Goal: Task Accomplishment & Management: Complete application form

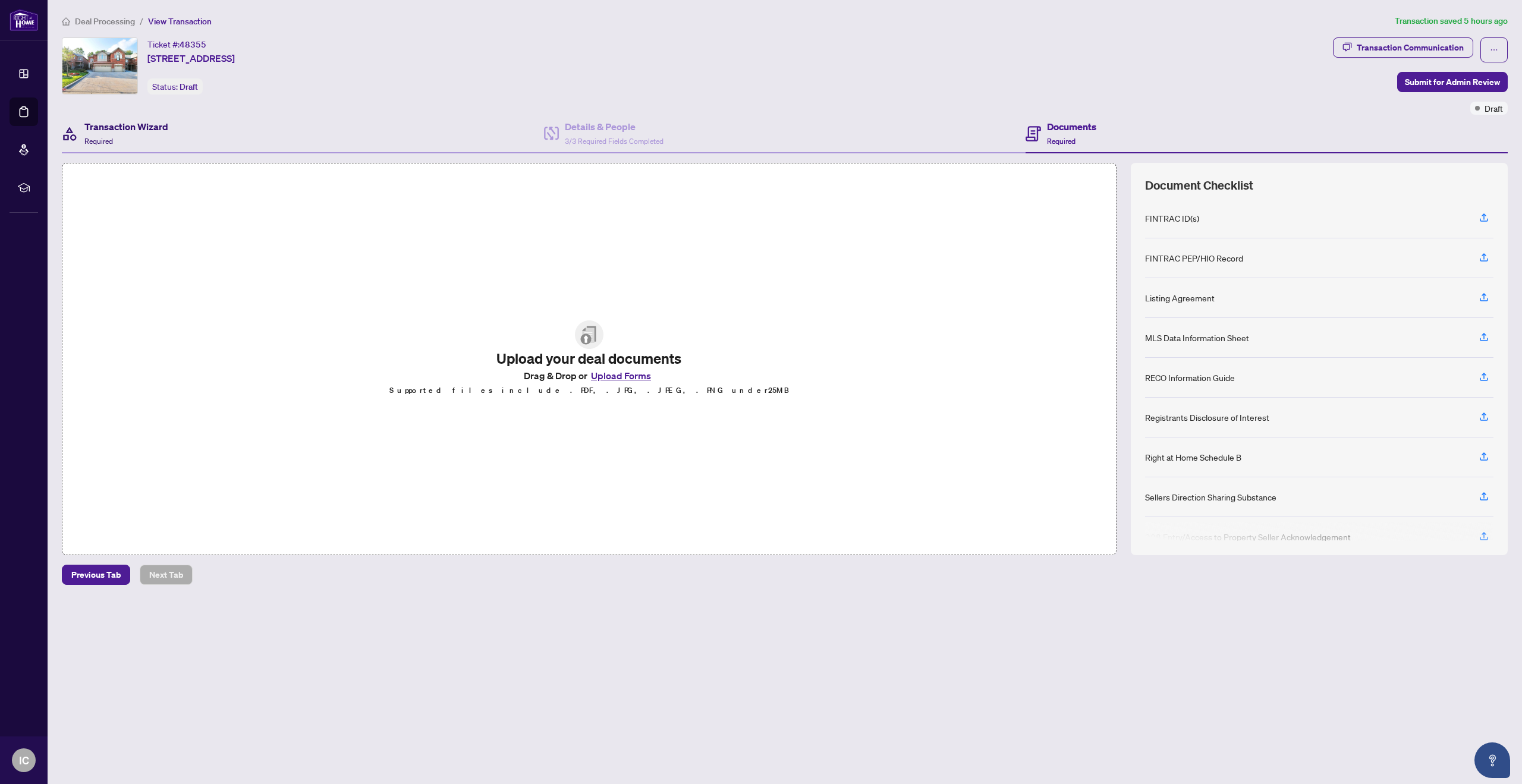
click at [137, 134] on div "Transaction Wizard Required" at bounding box center [126, 134] width 84 height 28
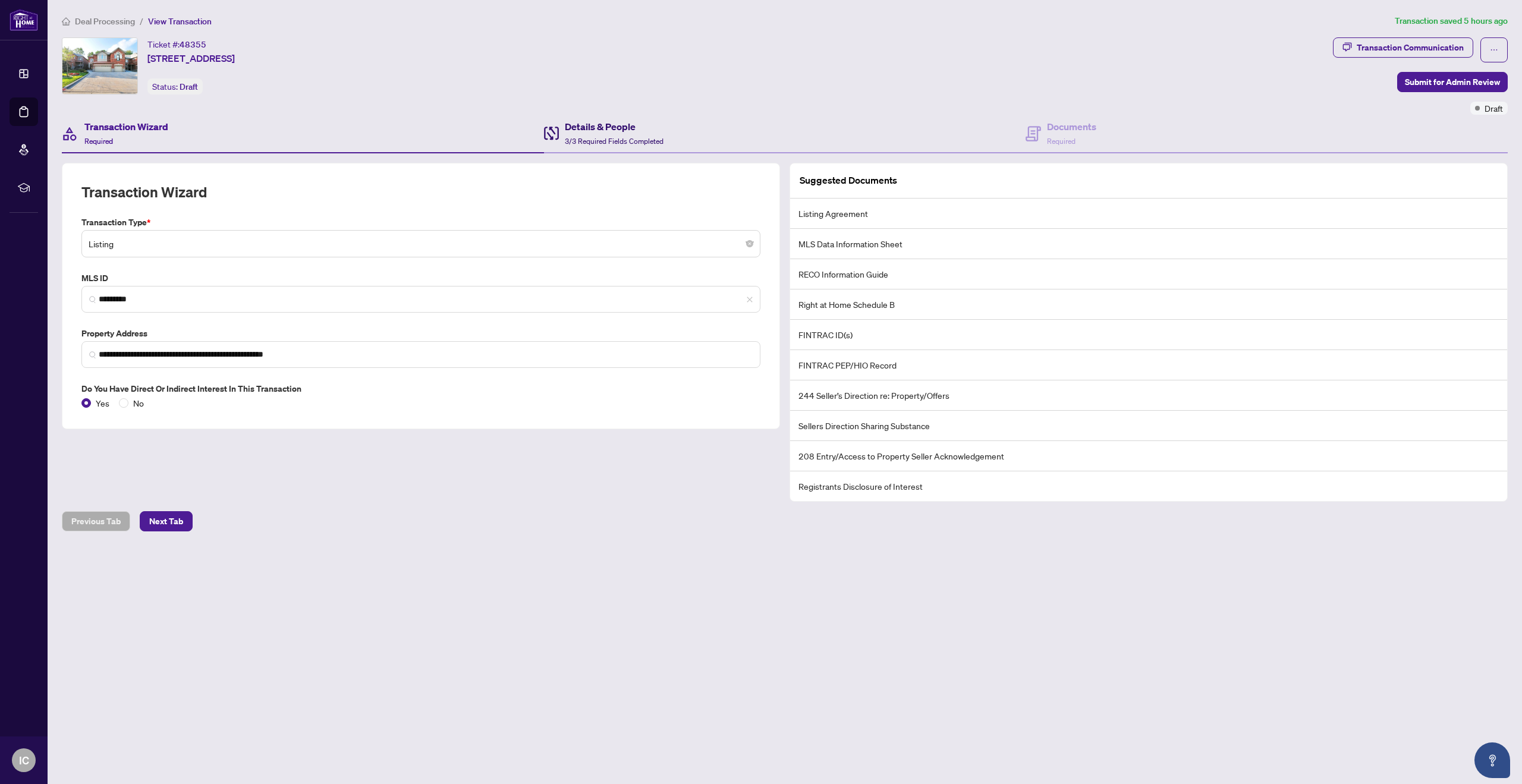
click at [588, 128] on h4 "Details & People" at bounding box center [614, 126] width 99 height 14
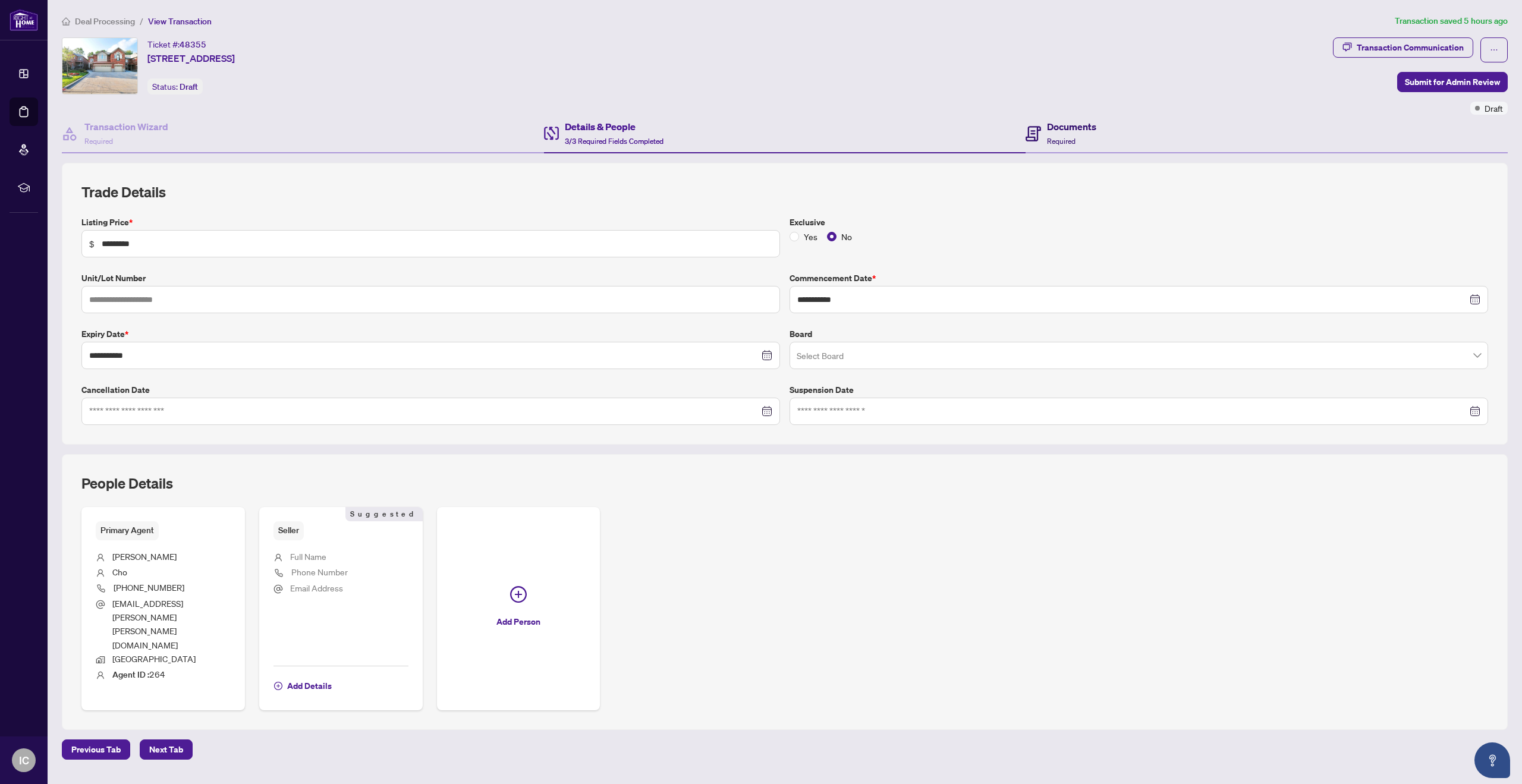
click at [1066, 130] on h4 "Documents" at bounding box center [1072, 126] width 49 height 14
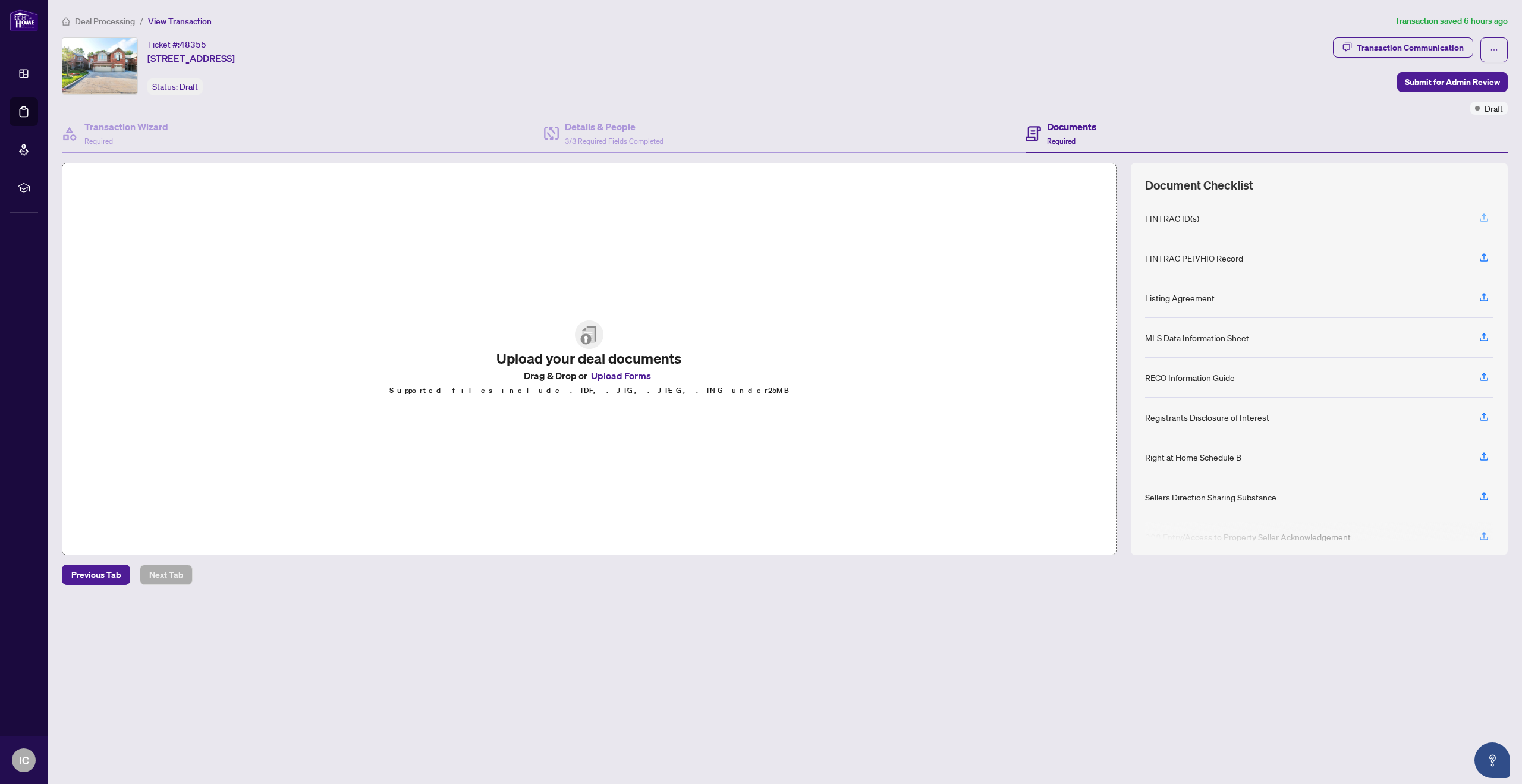
click at [1483, 216] on icon "button" at bounding box center [1484, 217] width 11 height 11
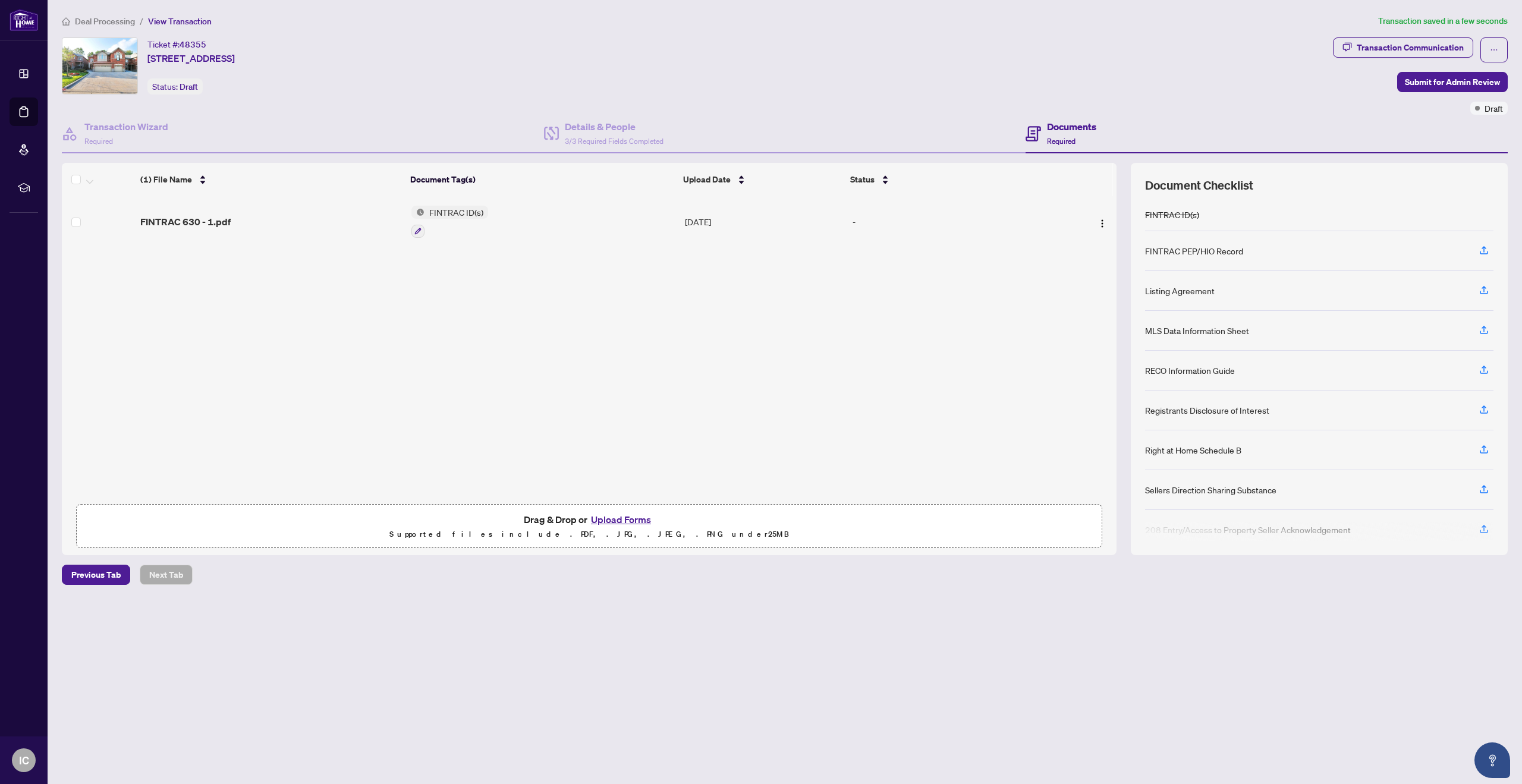
click at [1483, 213] on div "FINTRAC ID(s)" at bounding box center [1320, 214] width 348 height 33
click at [414, 229] on icon "button" at bounding box center [418, 231] width 7 height 7
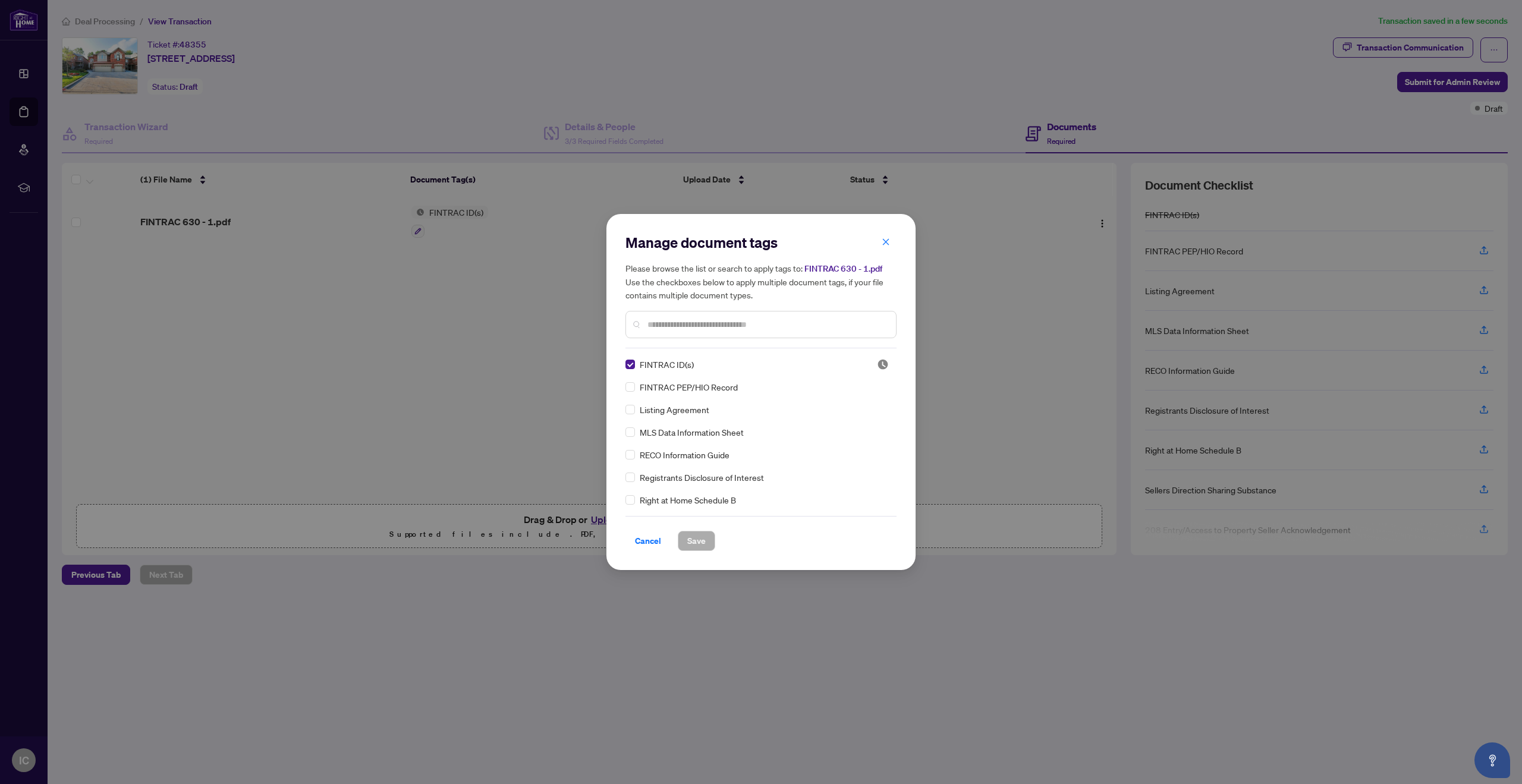
click at [855, 365] on div "FINTRAC ID(s)" at bounding box center [744, 364] width 237 height 13
click at [887, 243] on icon "close" at bounding box center [886, 241] width 8 height 8
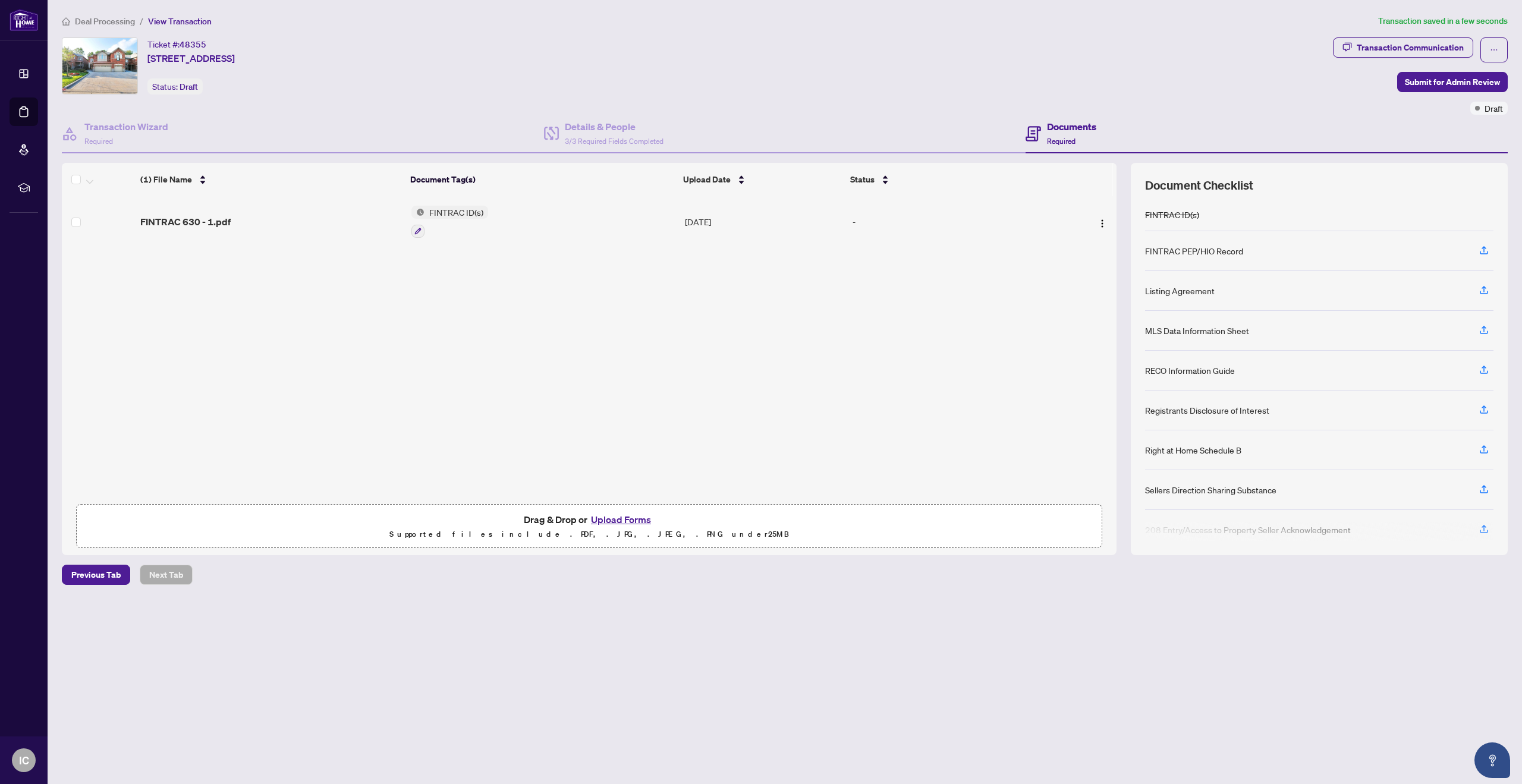
click at [1219, 216] on div "FINTRAC ID(s)" at bounding box center [1320, 214] width 348 height 33
click at [1098, 219] on img "button" at bounding box center [1102, 223] width 10 height 10
click at [994, 279] on div "(1) File Name Document Tag(s) Upload Date Status FINTRAC 630 - 1.pdf FINTRAC ID…" at bounding box center [589, 359] width 1055 height 392
click at [1489, 220] on div "FINTRAC ID(s)" at bounding box center [1320, 214] width 348 height 33
click at [1479, 218] on div "FINTRAC ID(s)" at bounding box center [1320, 214] width 348 height 33
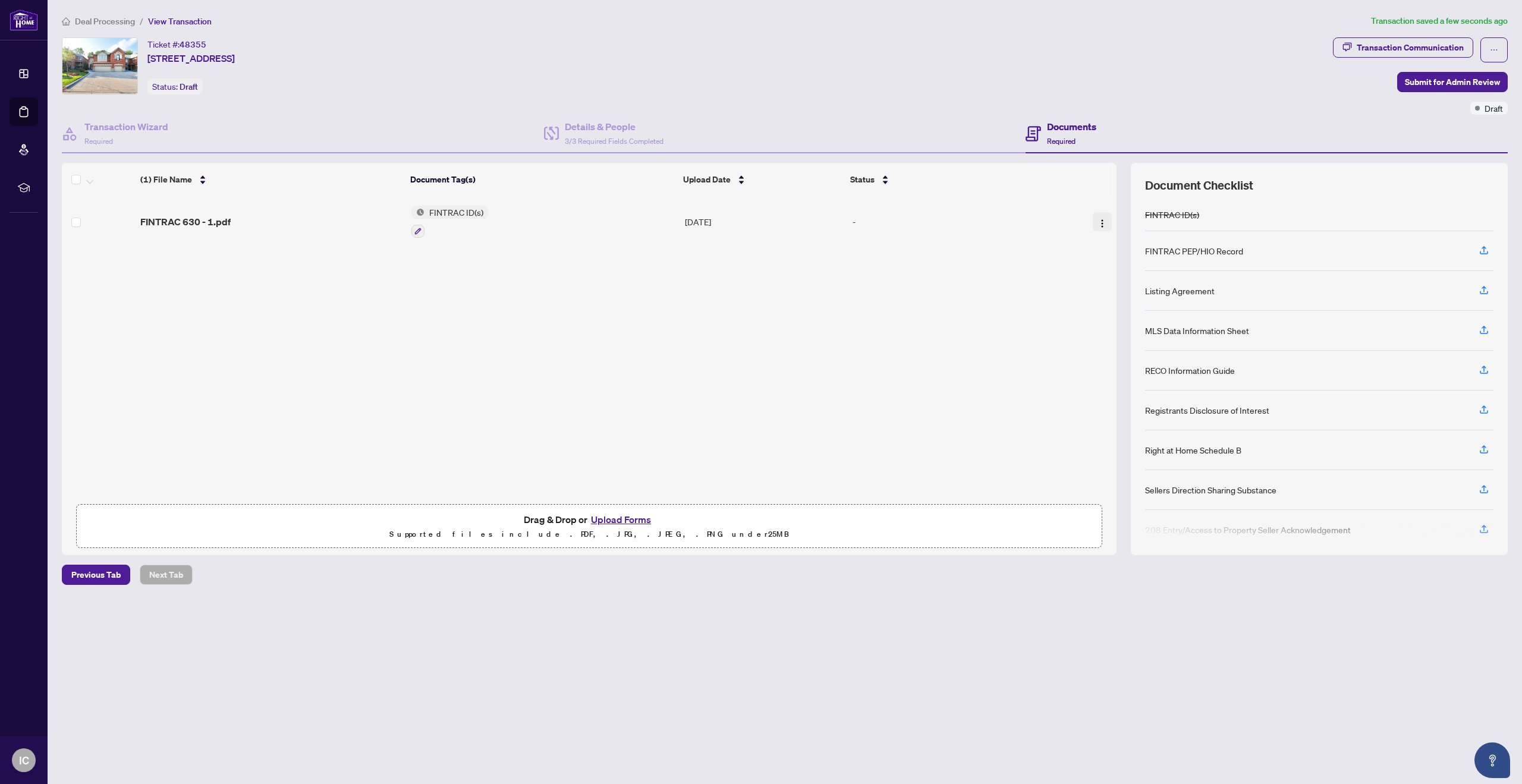
click at [1098, 221] on img "button" at bounding box center [1102, 223] width 10 height 10
click at [254, 289] on div "(1) File Name Document Tag(s) Upload Date Status FINTRAC 630 - 1.pdf FINTRAC ID…" at bounding box center [589, 359] width 1055 height 392
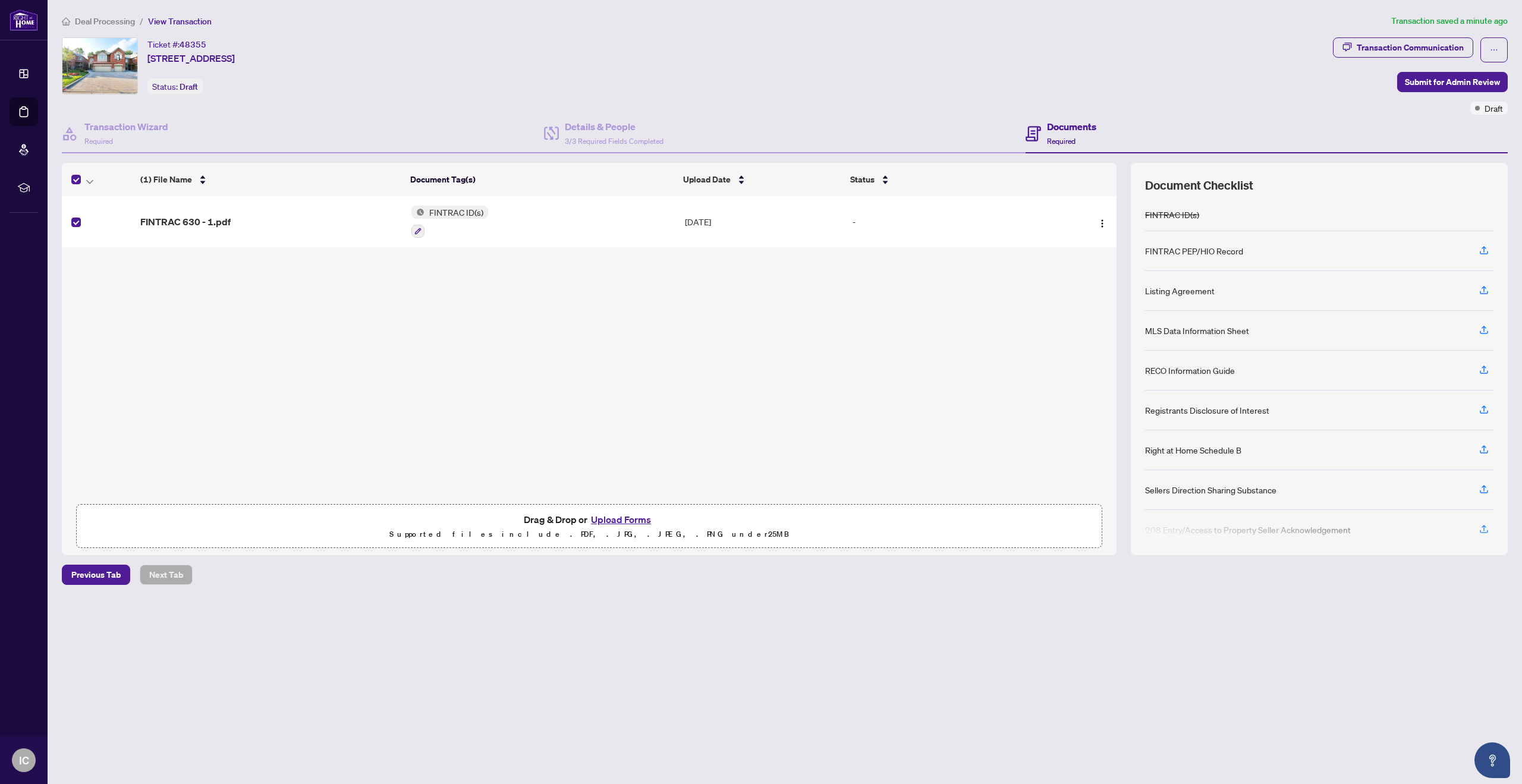
click at [440, 674] on main "Deal Processing / View Transaction Transaction saved a minute ago Ticket #: 483…" at bounding box center [784, 392] width 1474 height 784
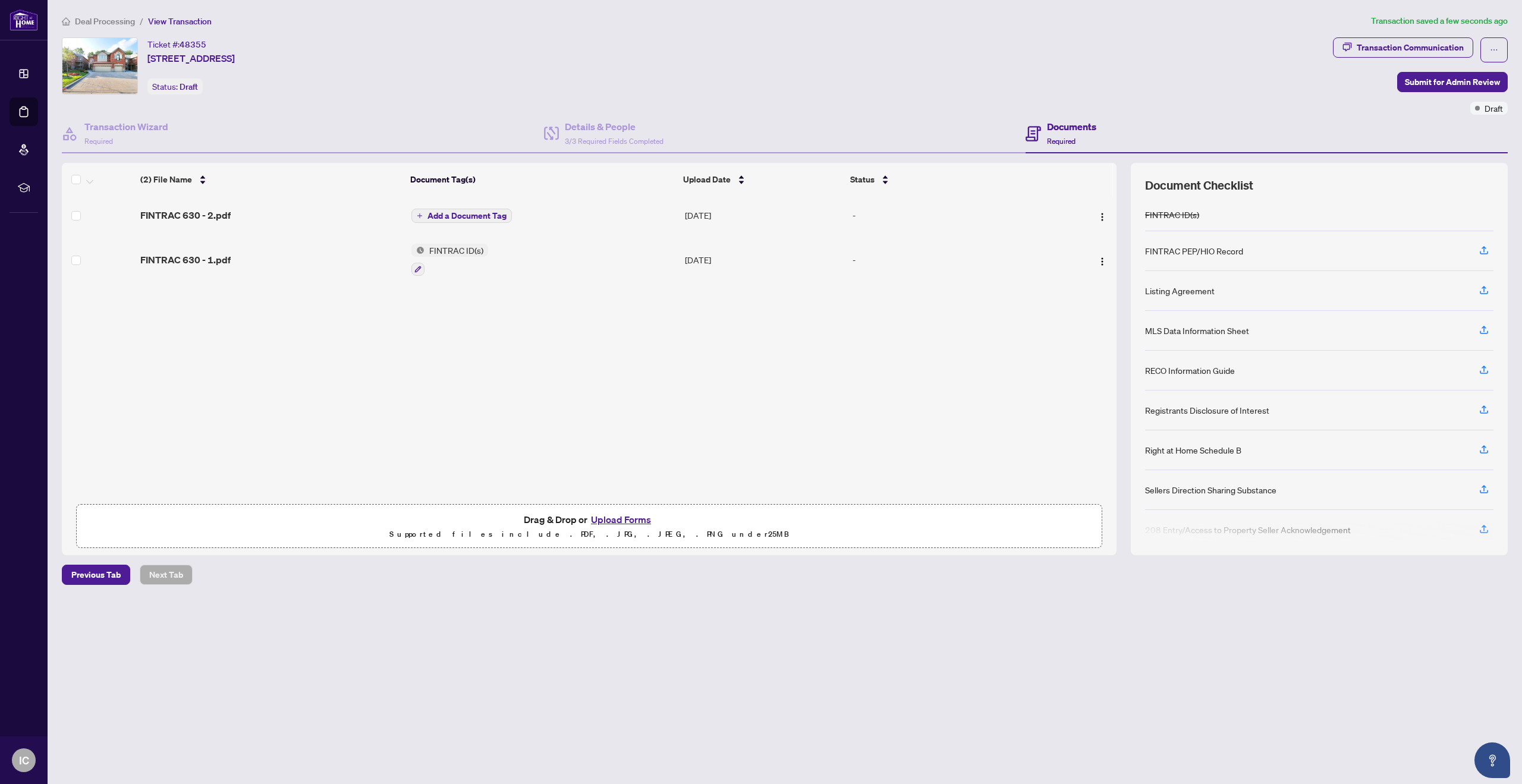
click at [482, 212] on span "Add a Document Tag" at bounding box center [466, 215] width 79 height 8
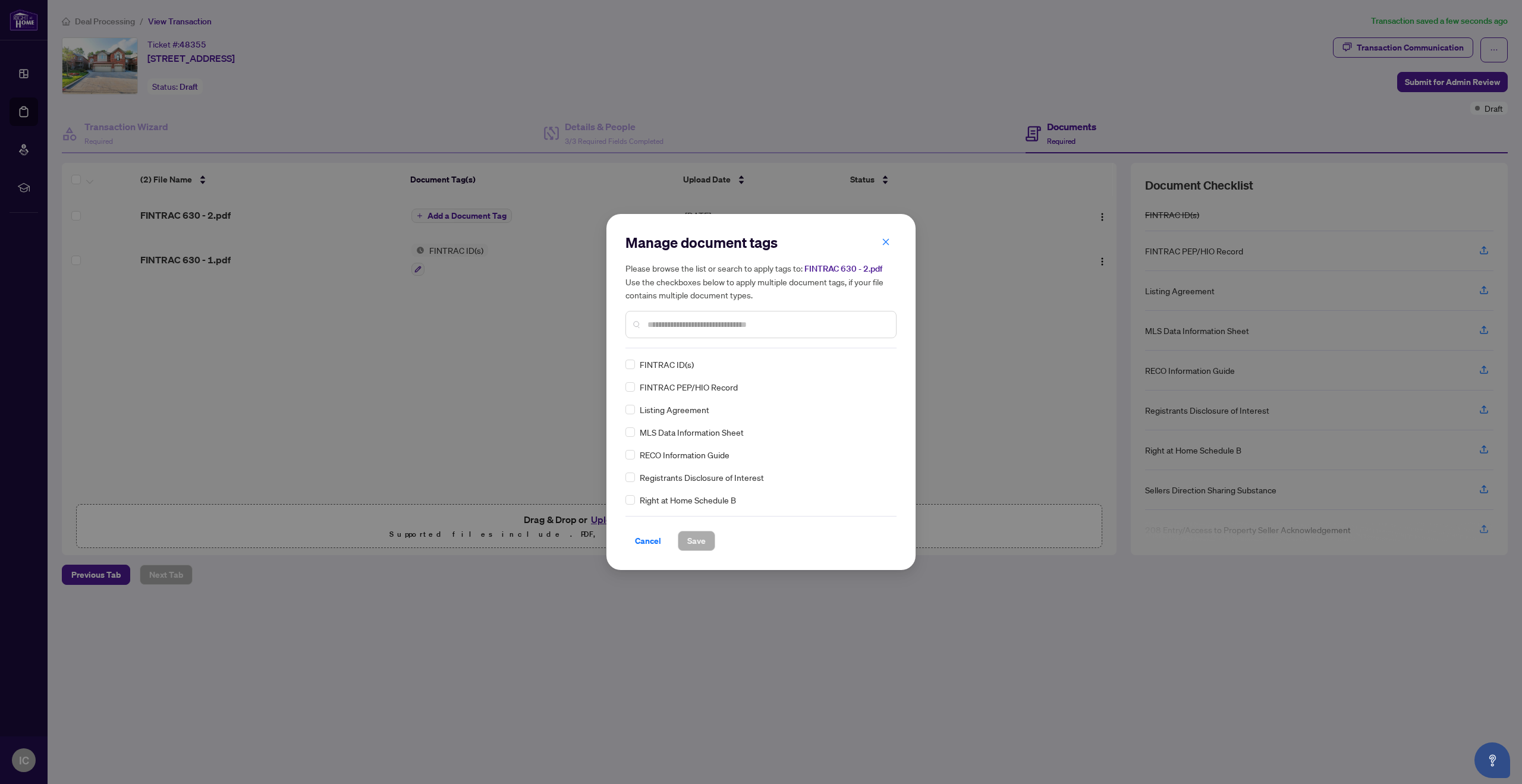
click at [668, 365] on span "FINTRAC ID(s)" at bounding box center [667, 364] width 54 height 13
click at [697, 541] on span "Save" at bounding box center [696, 541] width 19 height 19
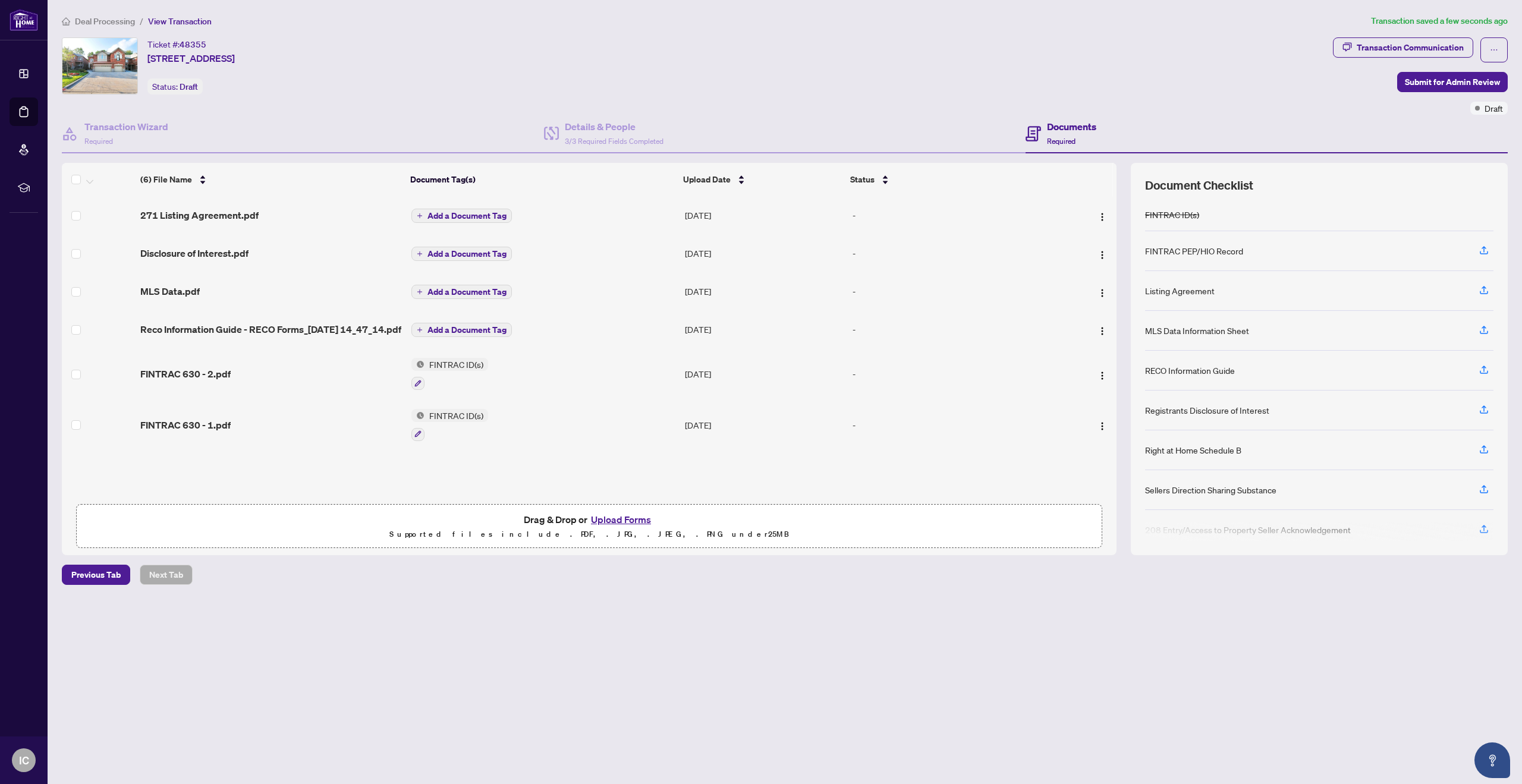
click at [447, 215] on span "Add a Document Tag" at bounding box center [466, 215] width 79 height 8
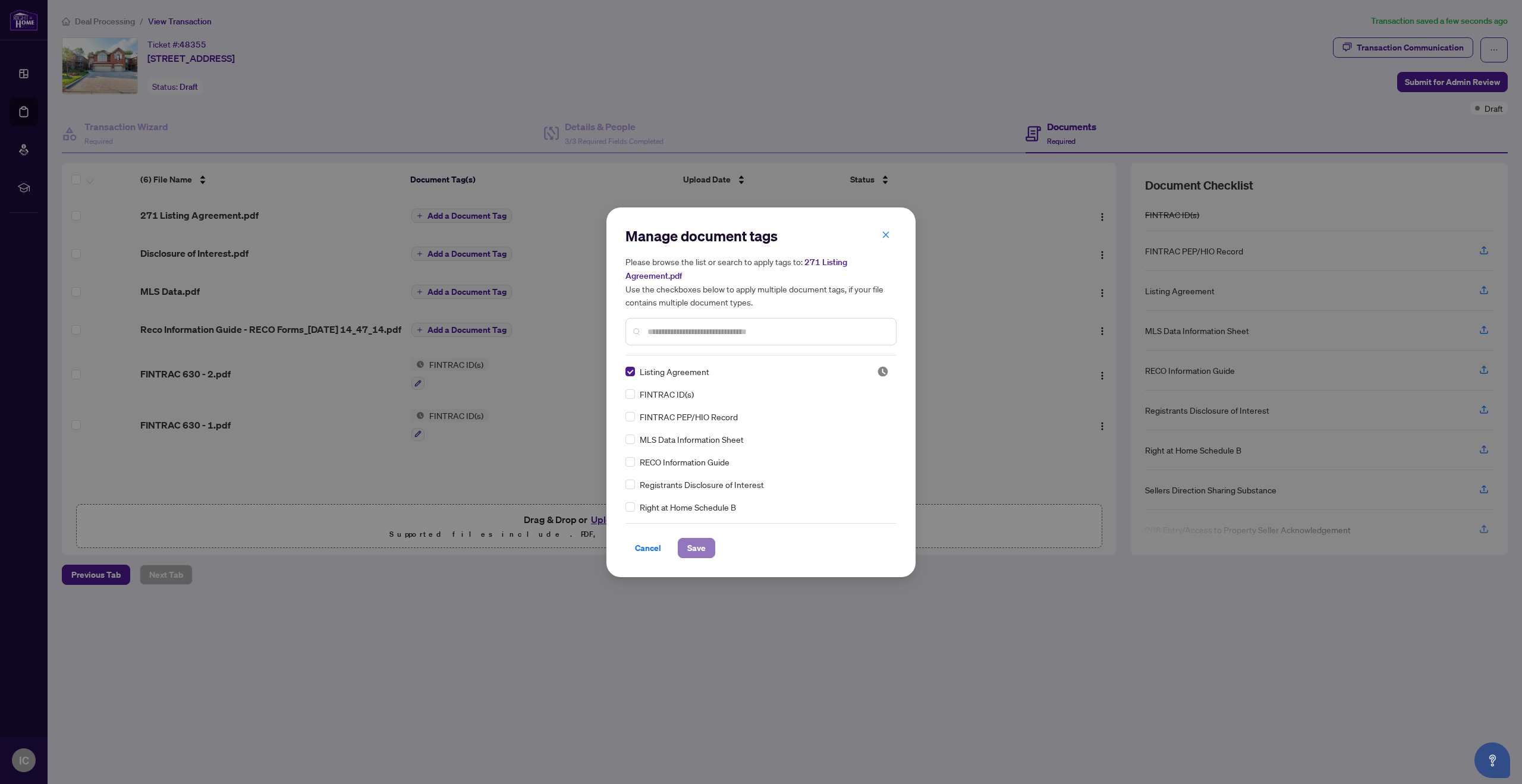
click at [700, 544] on span "Save" at bounding box center [696, 548] width 19 height 19
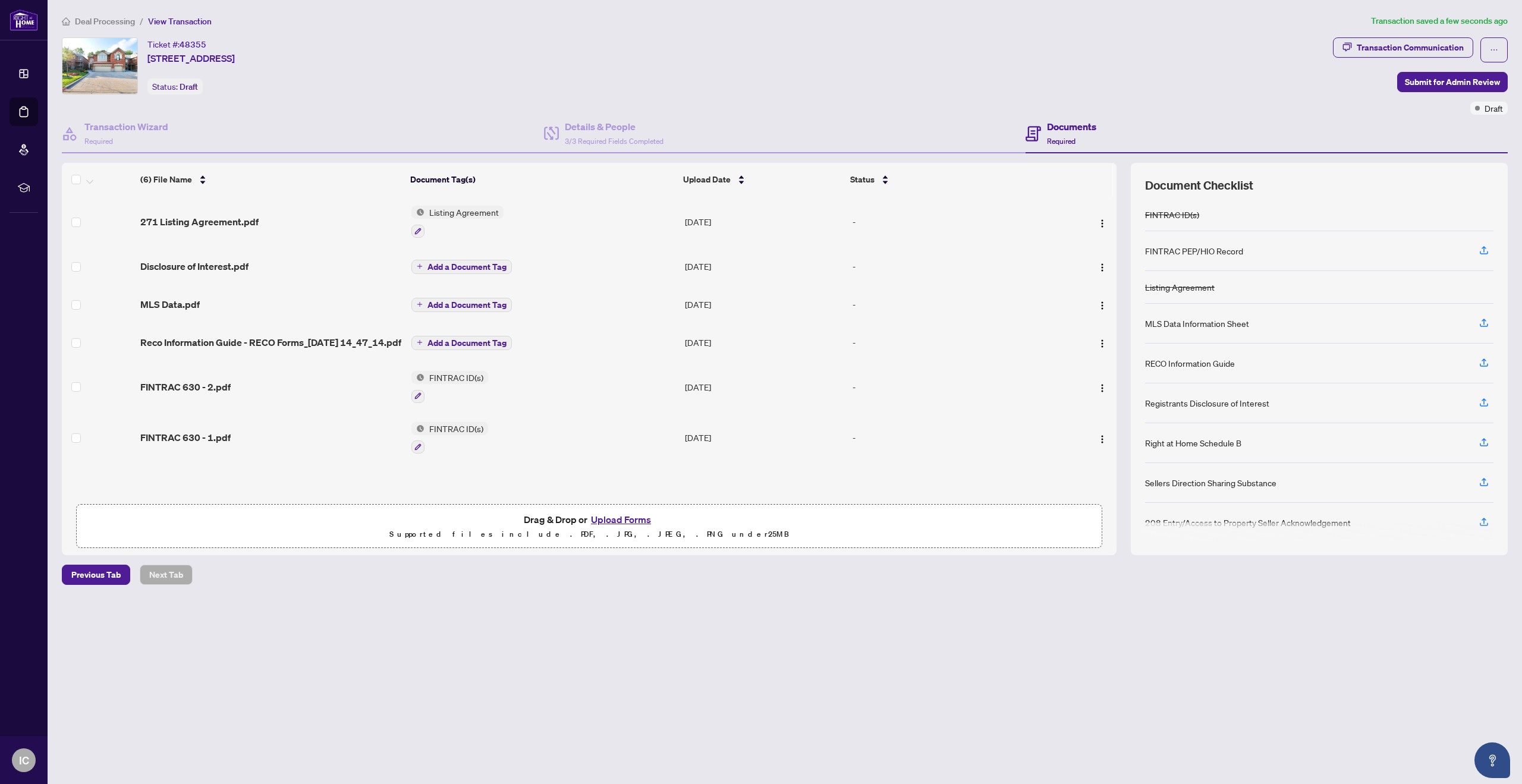
click at [438, 268] on span "Add a Document Tag" at bounding box center [466, 266] width 79 height 8
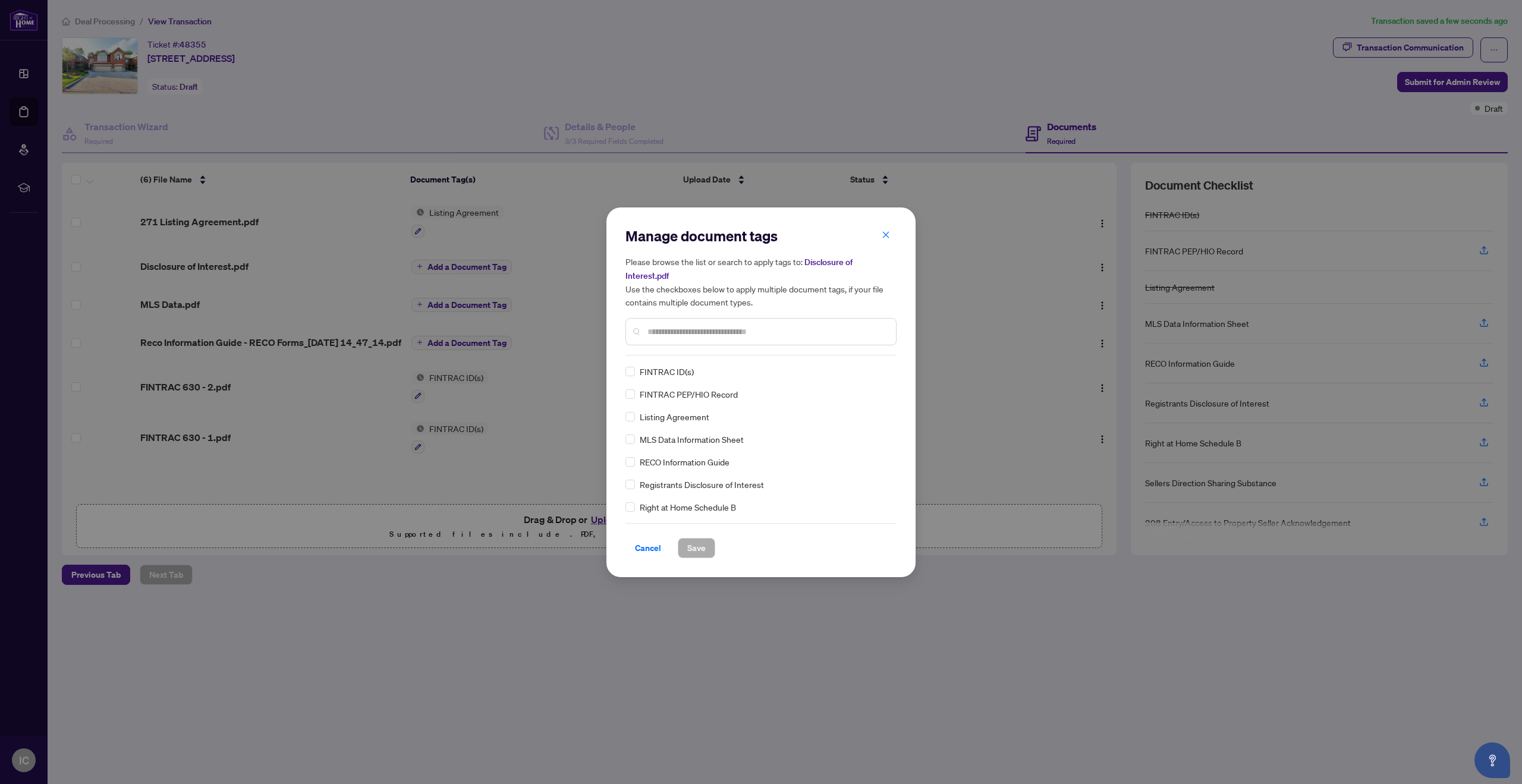
click at [671, 338] on div at bounding box center [761, 331] width 271 height 28
click at [696, 323] on div at bounding box center [761, 331] width 271 height 28
click at [693, 326] on input "text" at bounding box center [767, 331] width 239 height 13
type input "**********"
click at [696, 372] on span "Registrants Disclosure of Interest" at bounding box center [702, 371] width 124 height 13
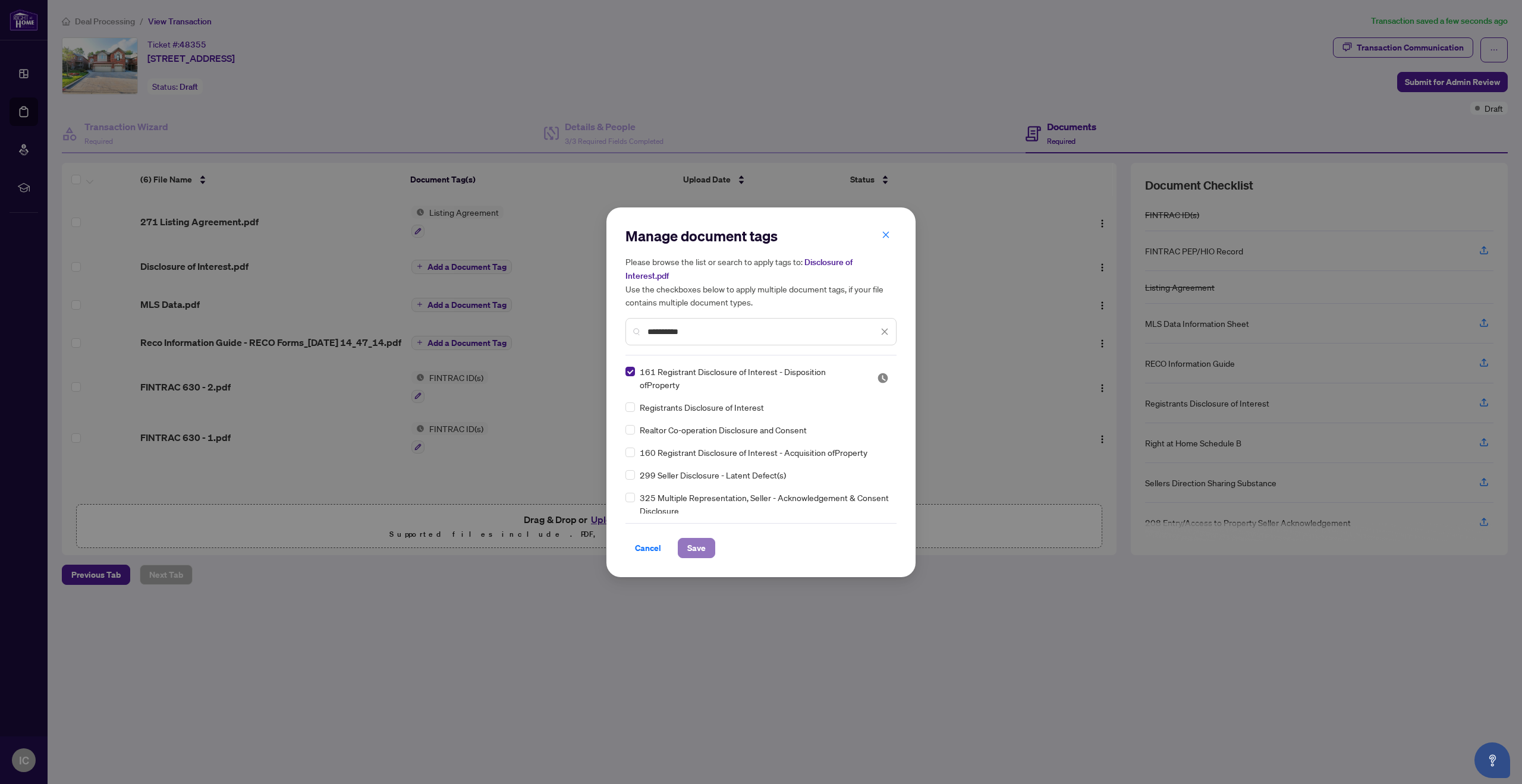
click at [693, 548] on span "Save" at bounding box center [696, 548] width 19 height 19
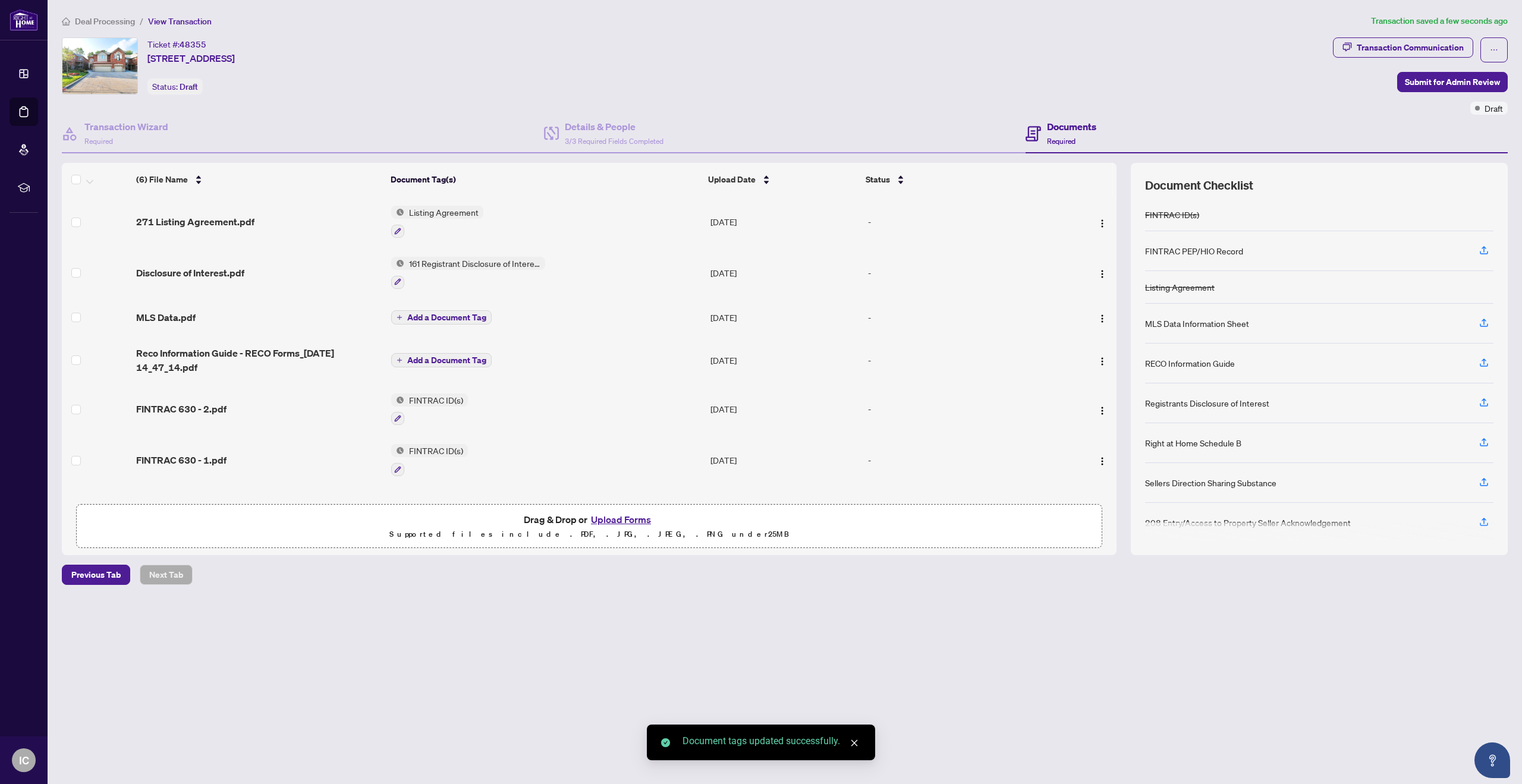
click at [463, 315] on span "Add a Document Tag" at bounding box center [447, 317] width 79 height 8
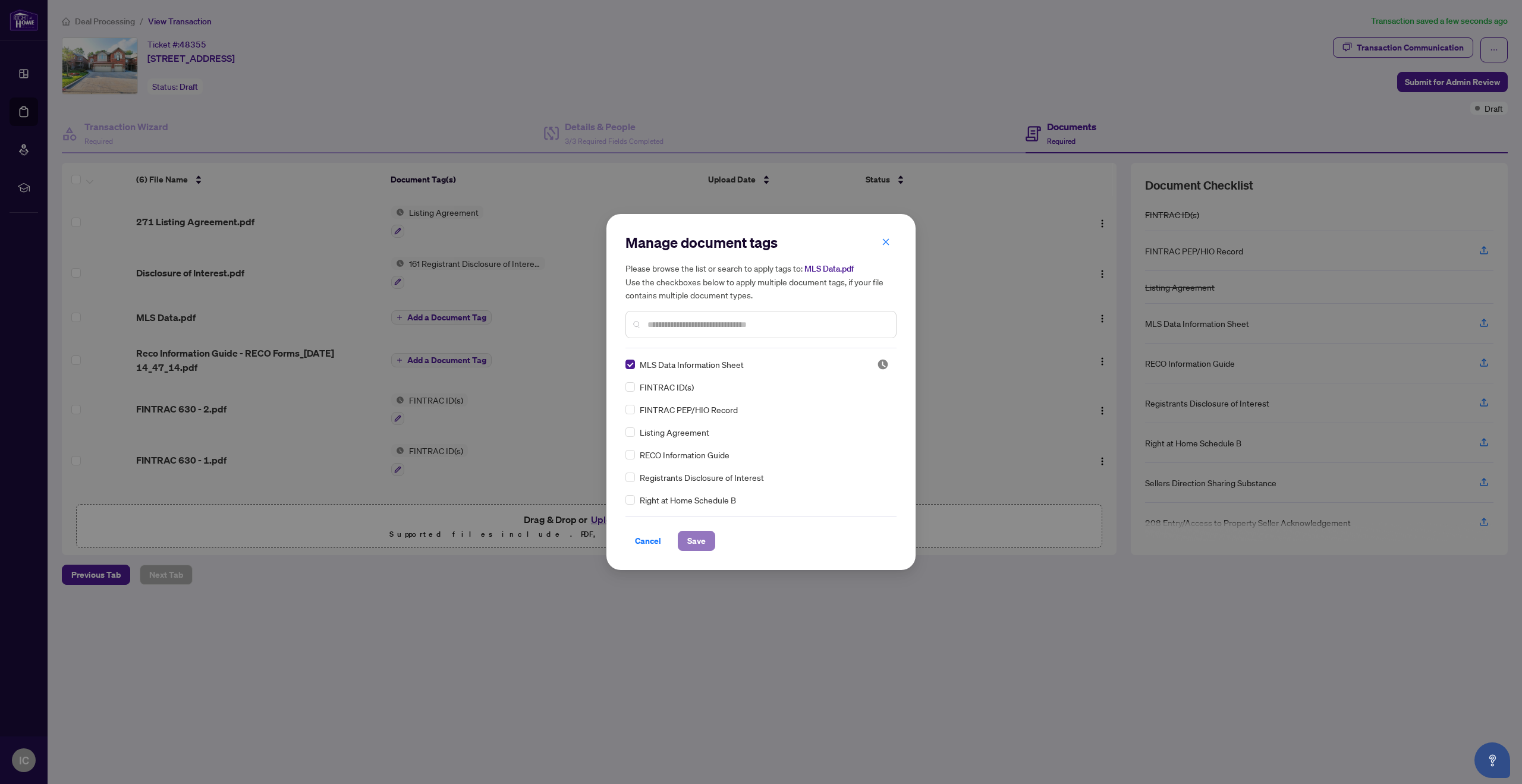
click at [705, 541] on button "Save" at bounding box center [696, 541] width 37 height 20
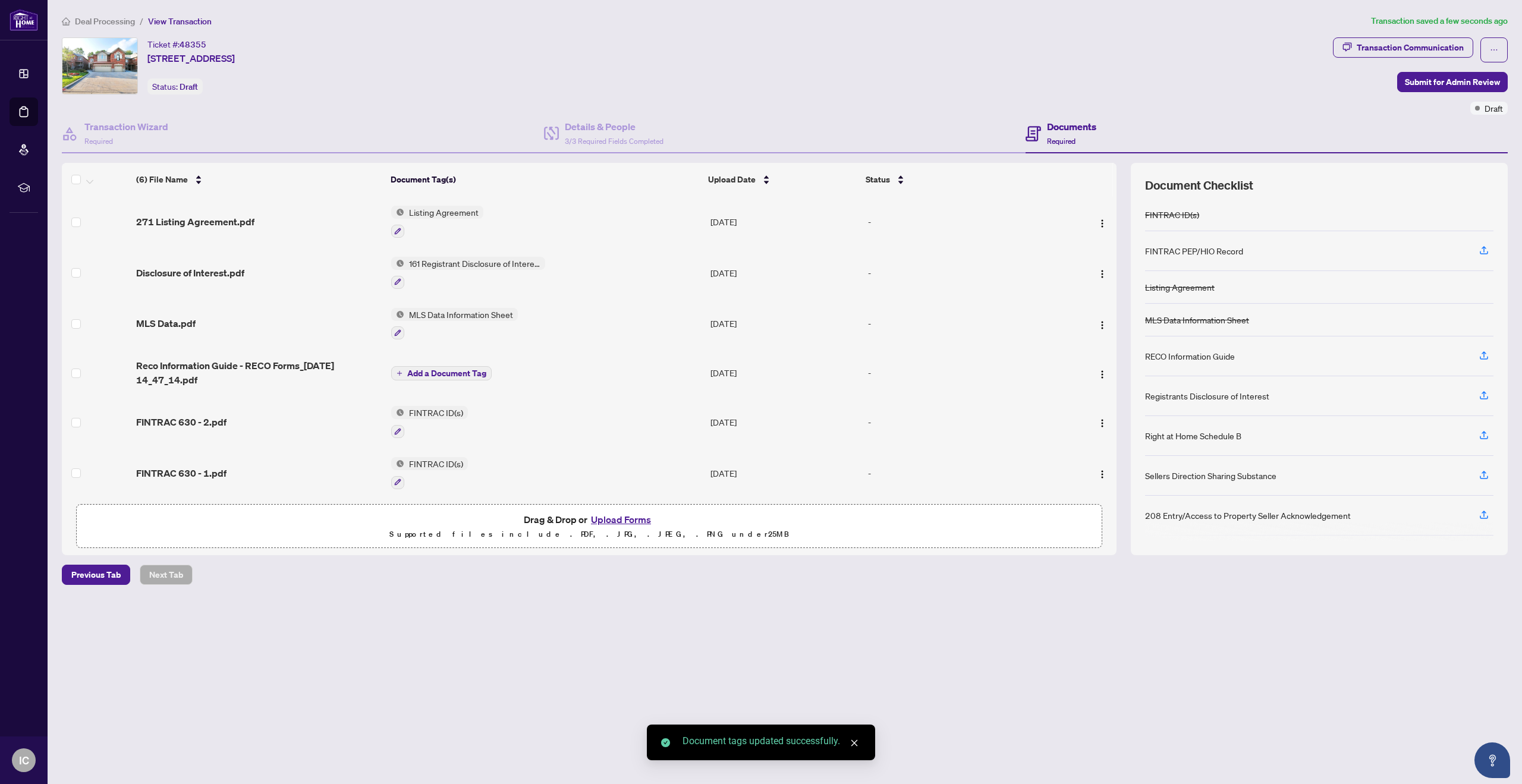
click at [467, 372] on span "Add a Document Tag" at bounding box center [447, 373] width 79 height 8
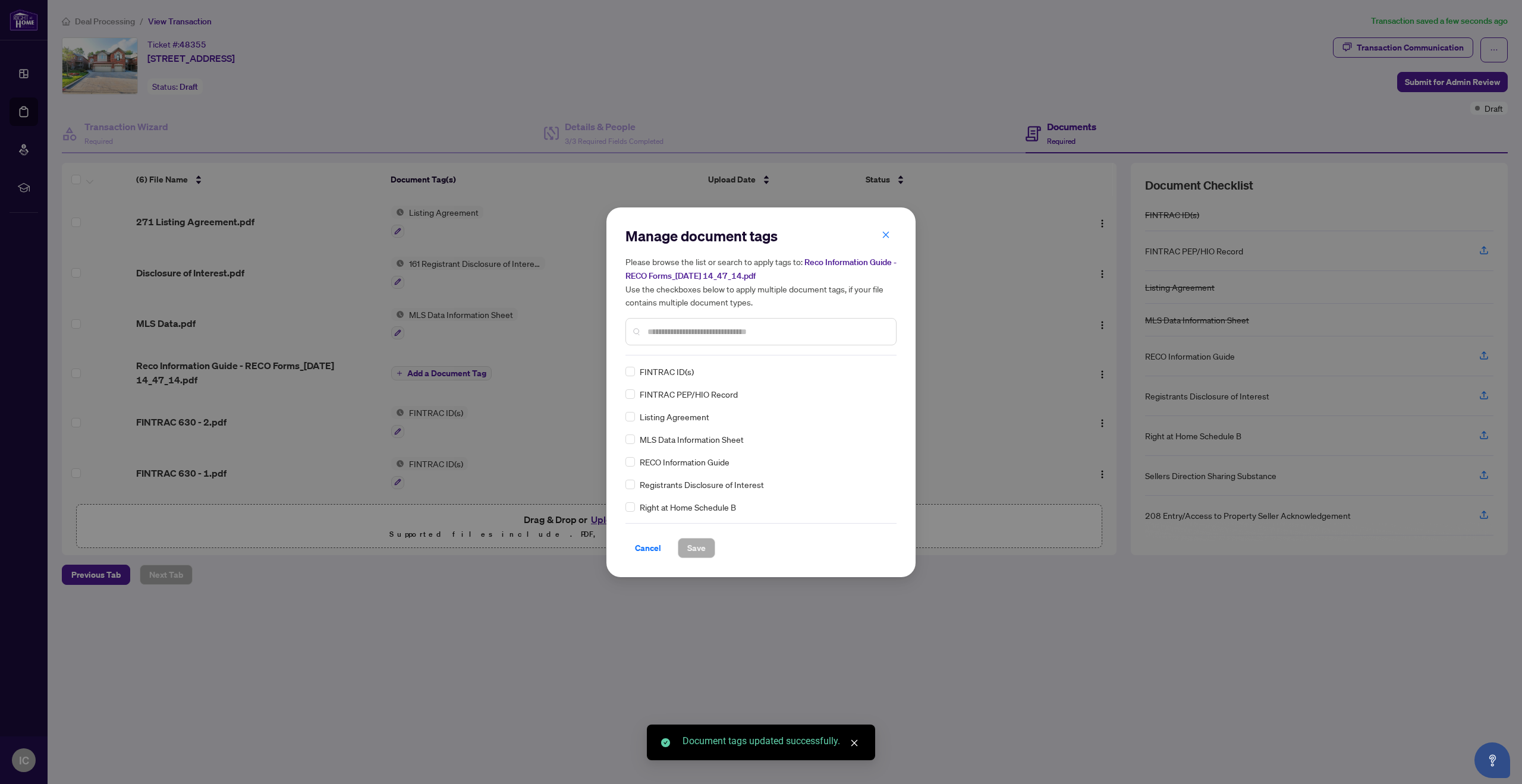
click at [664, 356] on div "Manage document tags Please browse the list or search to apply tags to: Reco In…" at bounding box center [761, 392] width 271 height 331
click at [681, 318] on div at bounding box center [761, 331] width 271 height 28
click at [677, 326] on input "text" at bounding box center [767, 331] width 239 height 13
type input "****"
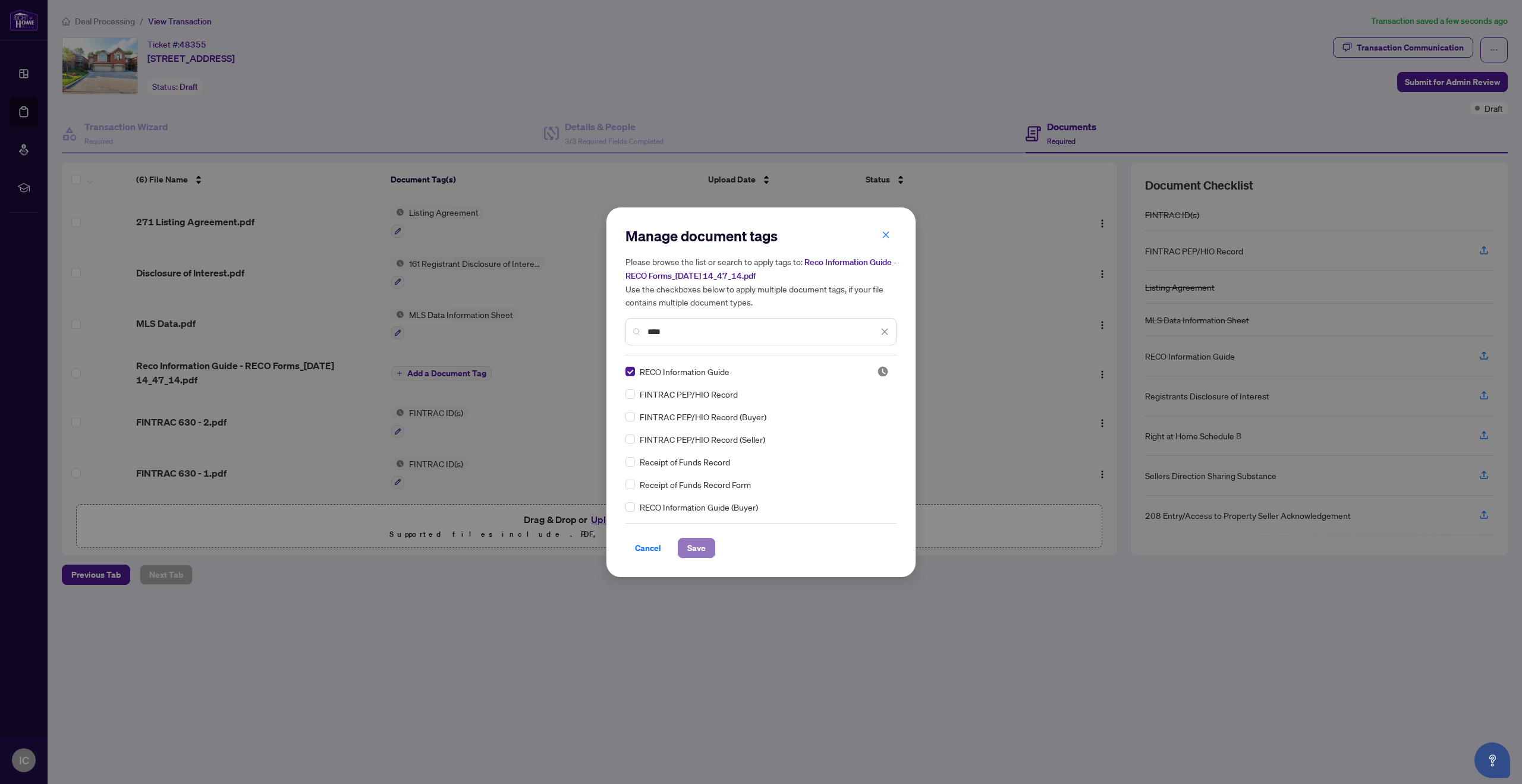
click at [698, 542] on span "Save" at bounding box center [696, 548] width 19 height 19
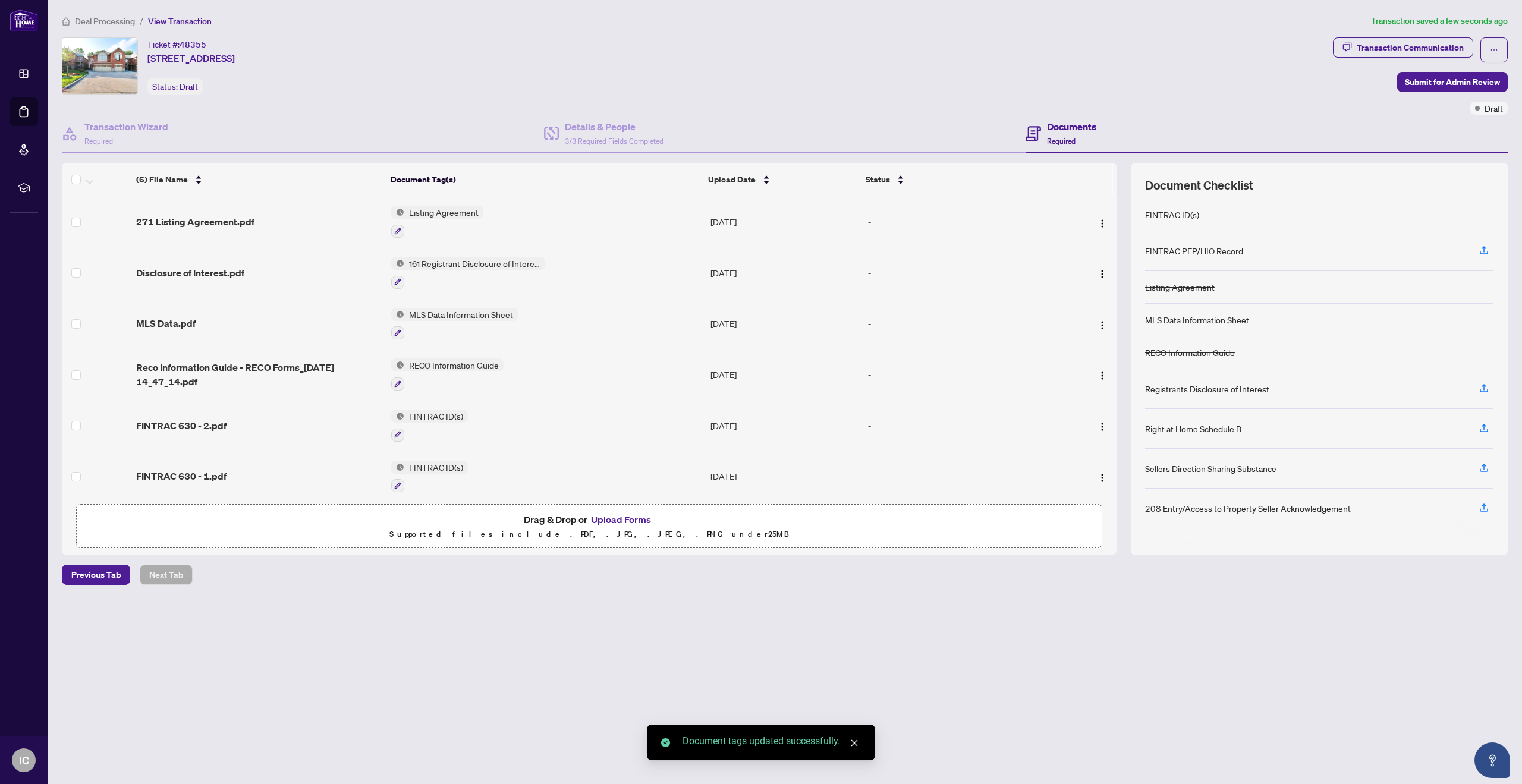
scroll to position [31, 0]
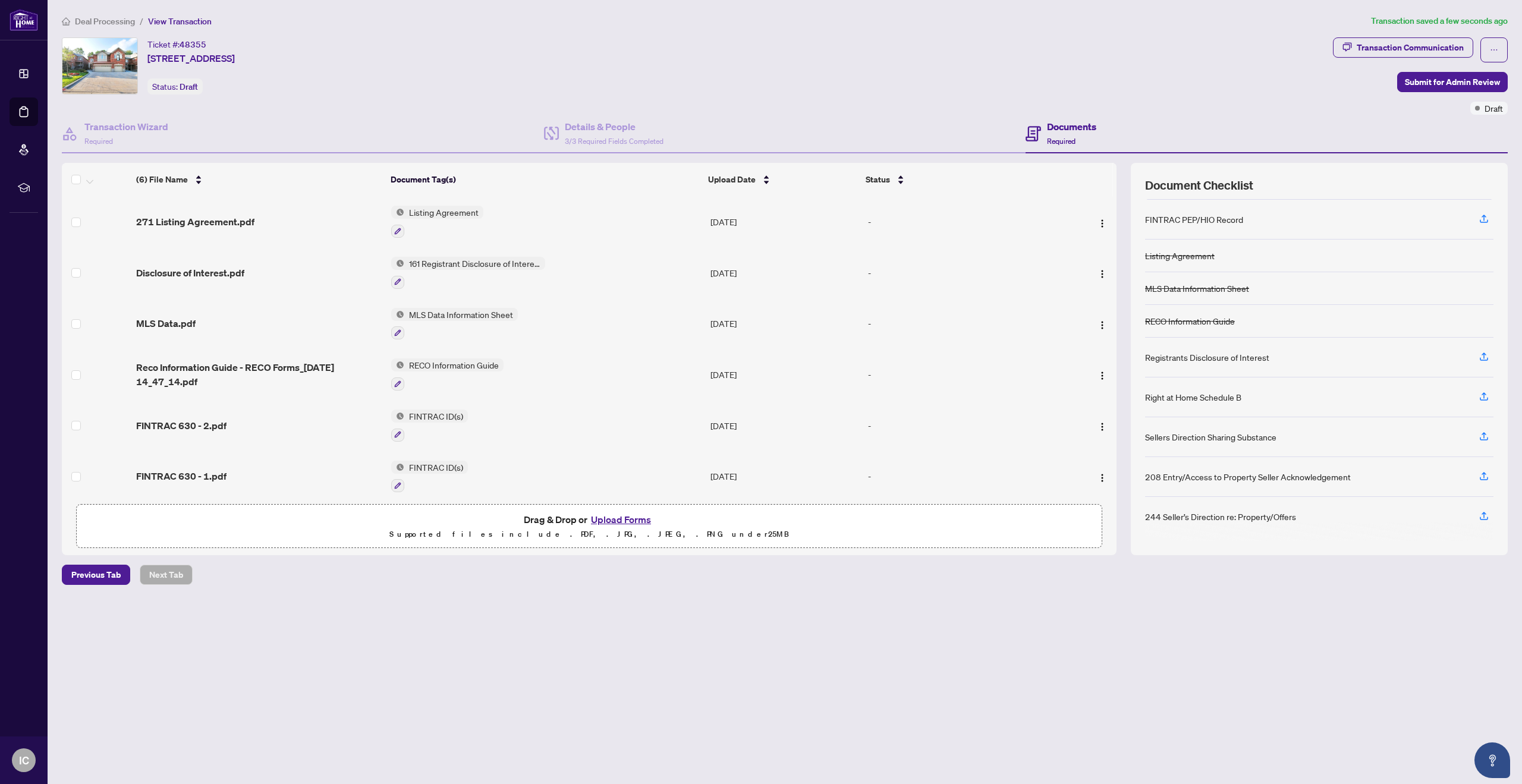
click at [445, 265] on span "161 Registrant Disclosure of Interest - Disposition ofProperty" at bounding box center [474, 263] width 141 height 13
click at [397, 285] on button "button" at bounding box center [398, 282] width 13 height 13
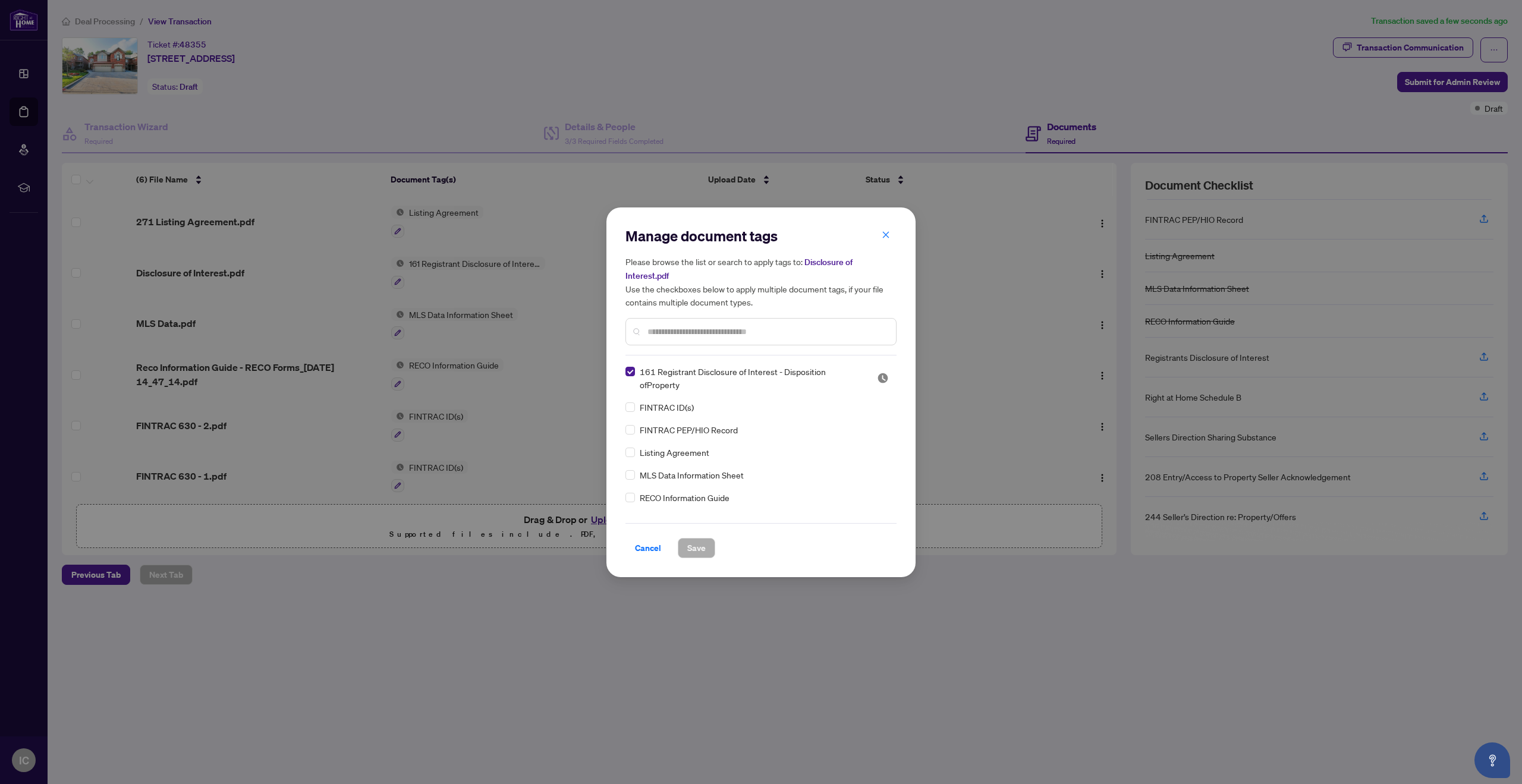
click at [740, 333] on input "text" at bounding box center [767, 331] width 239 height 13
click at [683, 325] on input "text" at bounding box center [767, 331] width 239 height 13
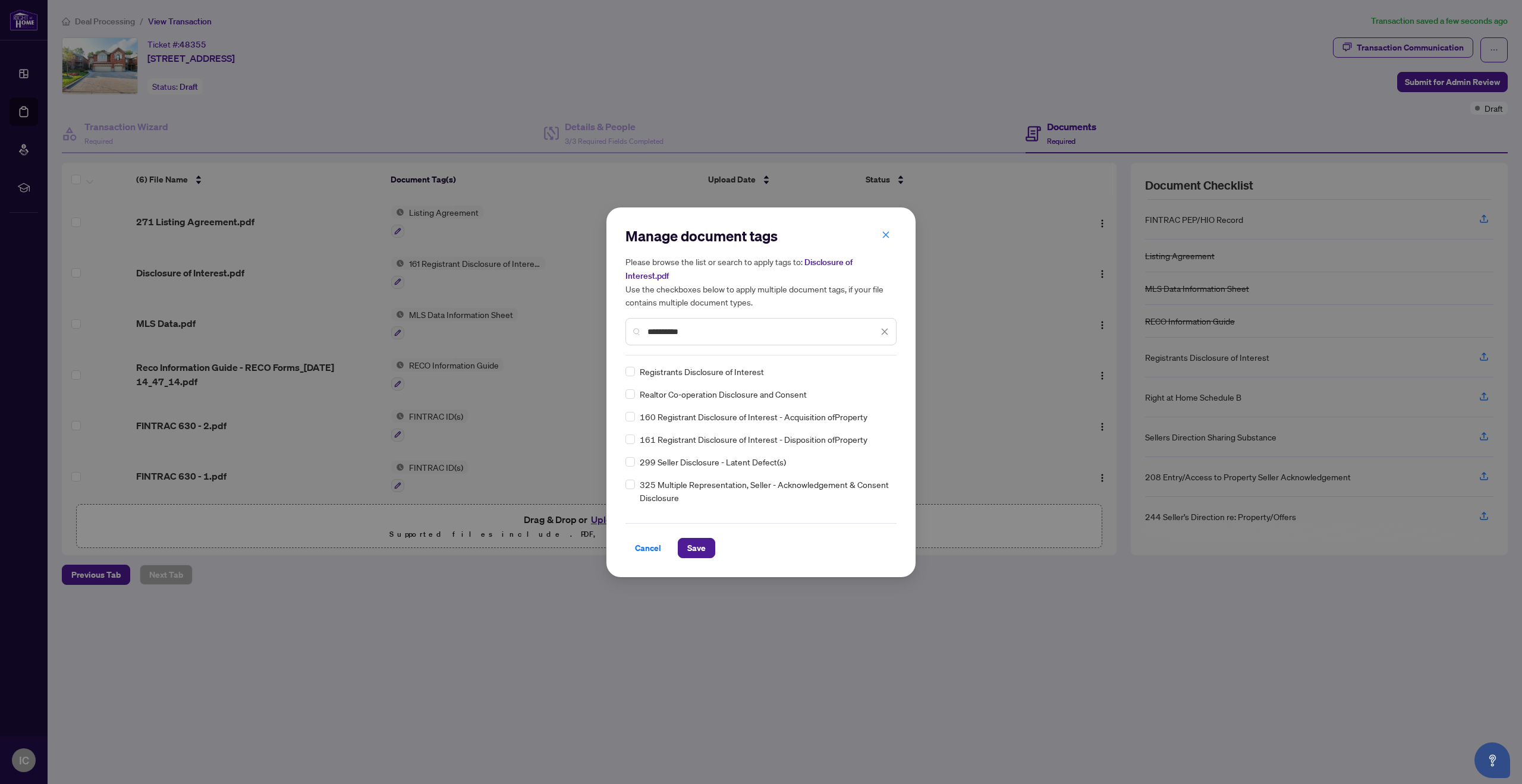
type input "**********"
click at [660, 371] on span "Registrants Disclosure of Interest" at bounding box center [702, 371] width 124 height 13
click at [691, 540] on span "Save" at bounding box center [696, 548] width 19 height 19
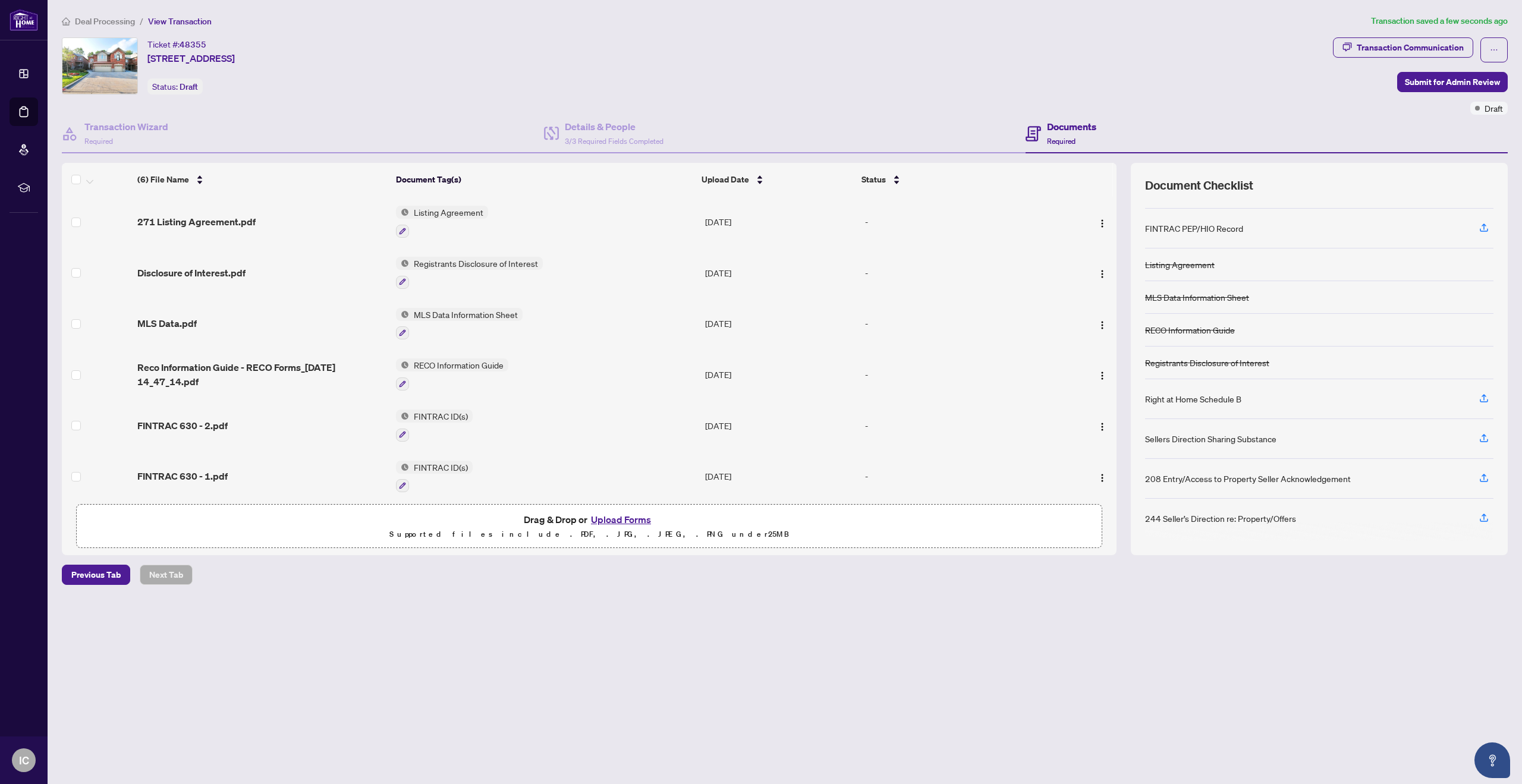
scroll to position [24, 0]
click at [1480, 395] on icon "button" at bounding box center [1484, 396] width 11 height 11
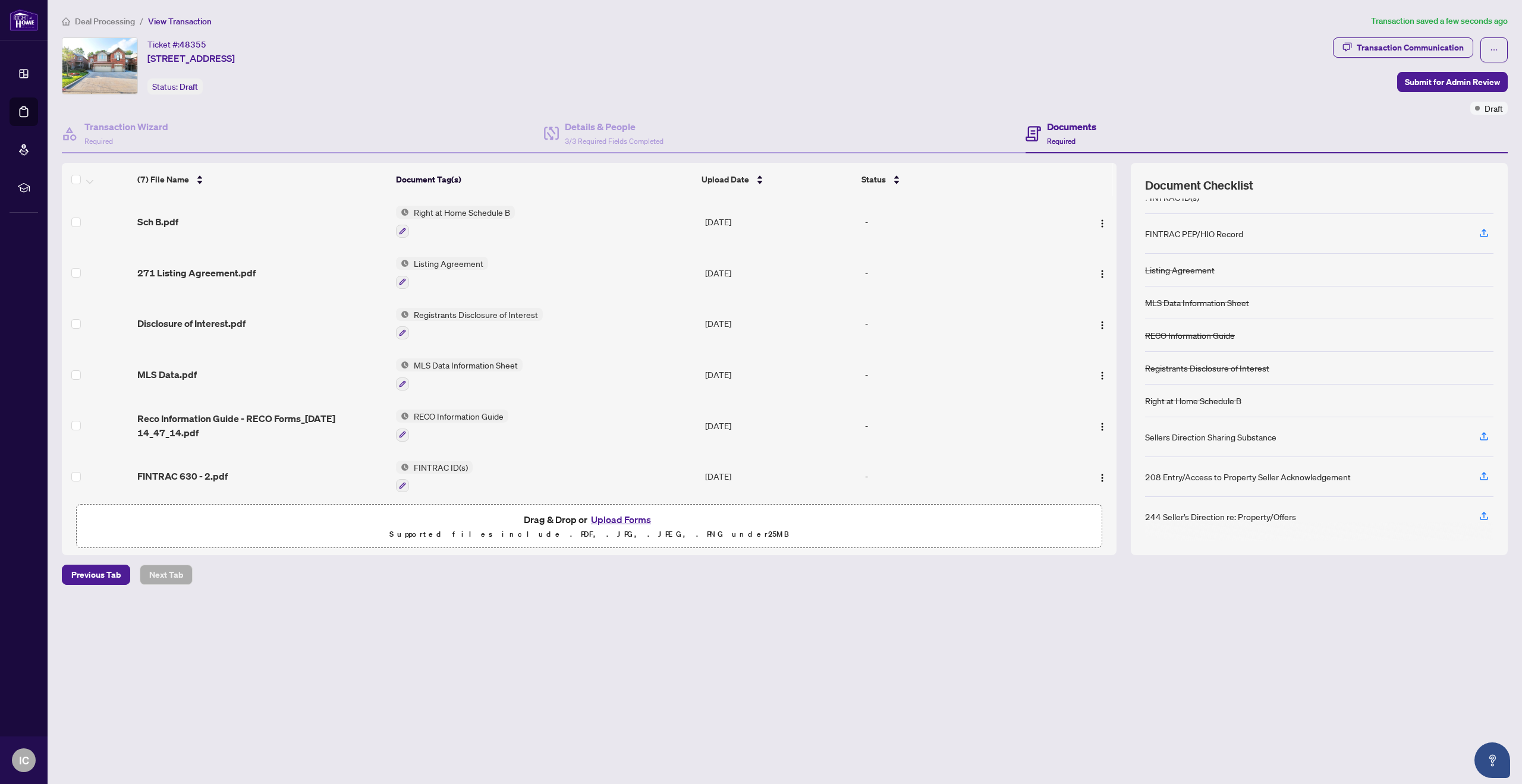
scroll to position [0, 0]
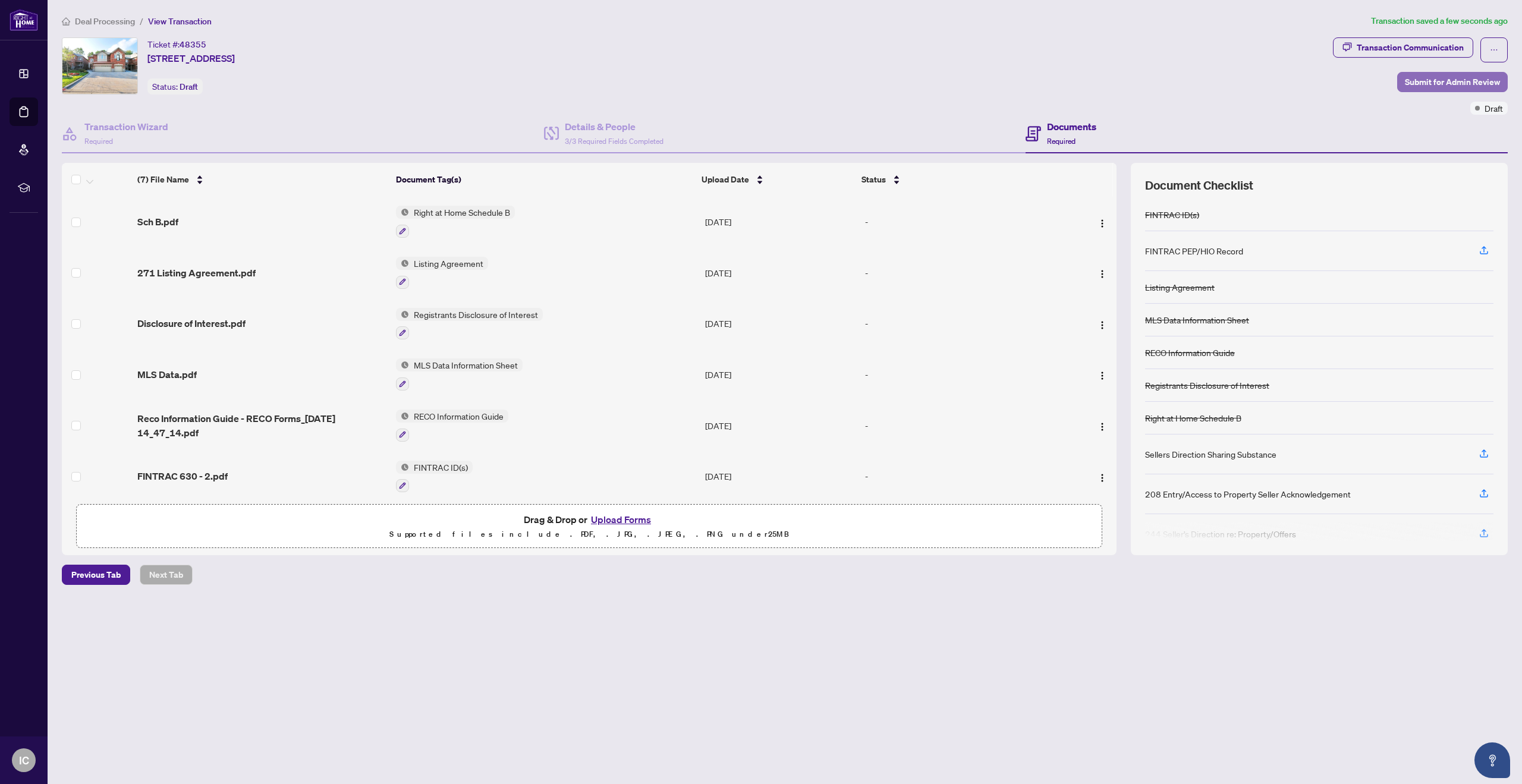
click at [1417, 83] on span "Submit for Admin Review" at bounding box center [1453, 82] width 95 height 19
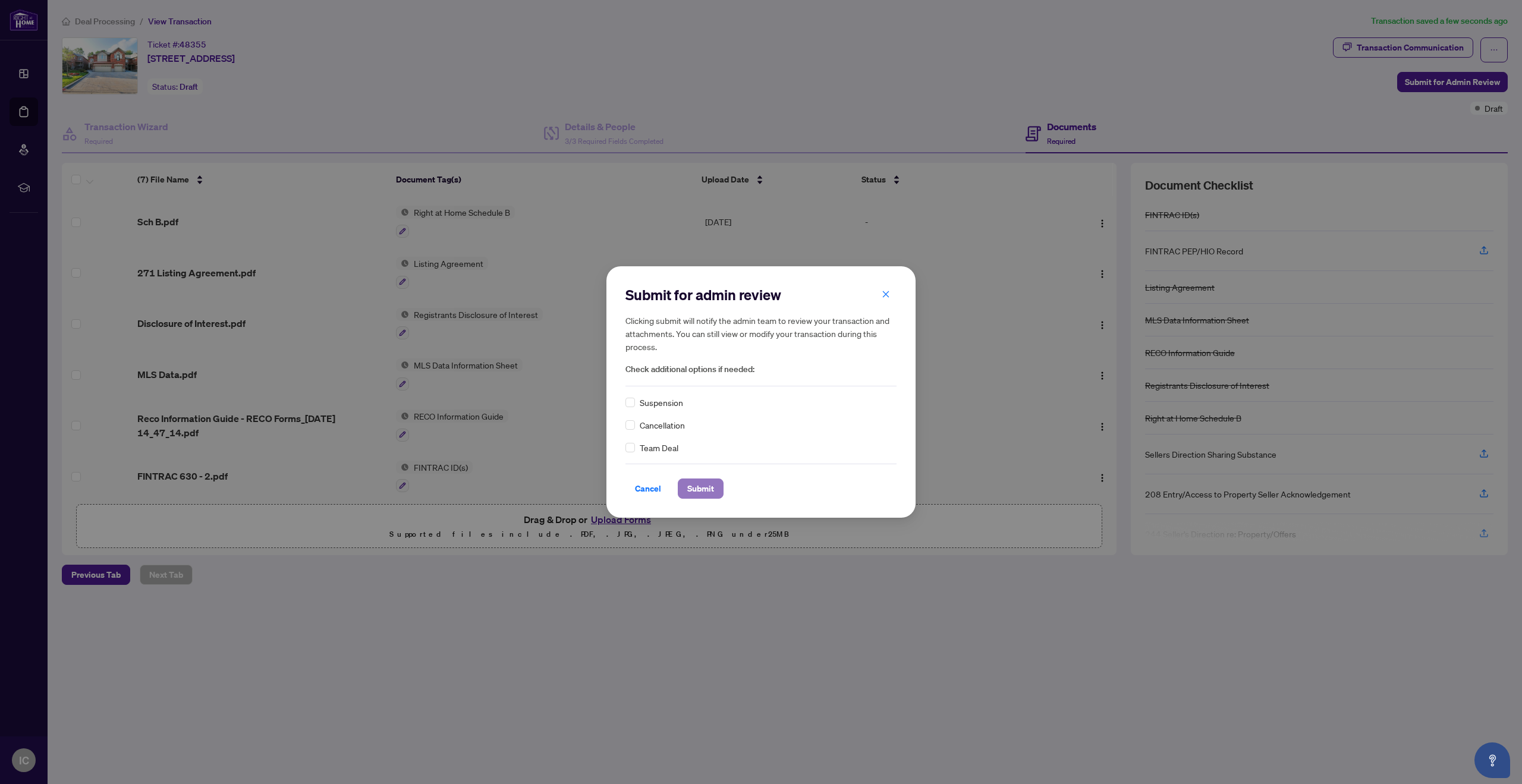
click at [708, 494] on span "Submit" at bounding box center [701, 489] width 27 height 19
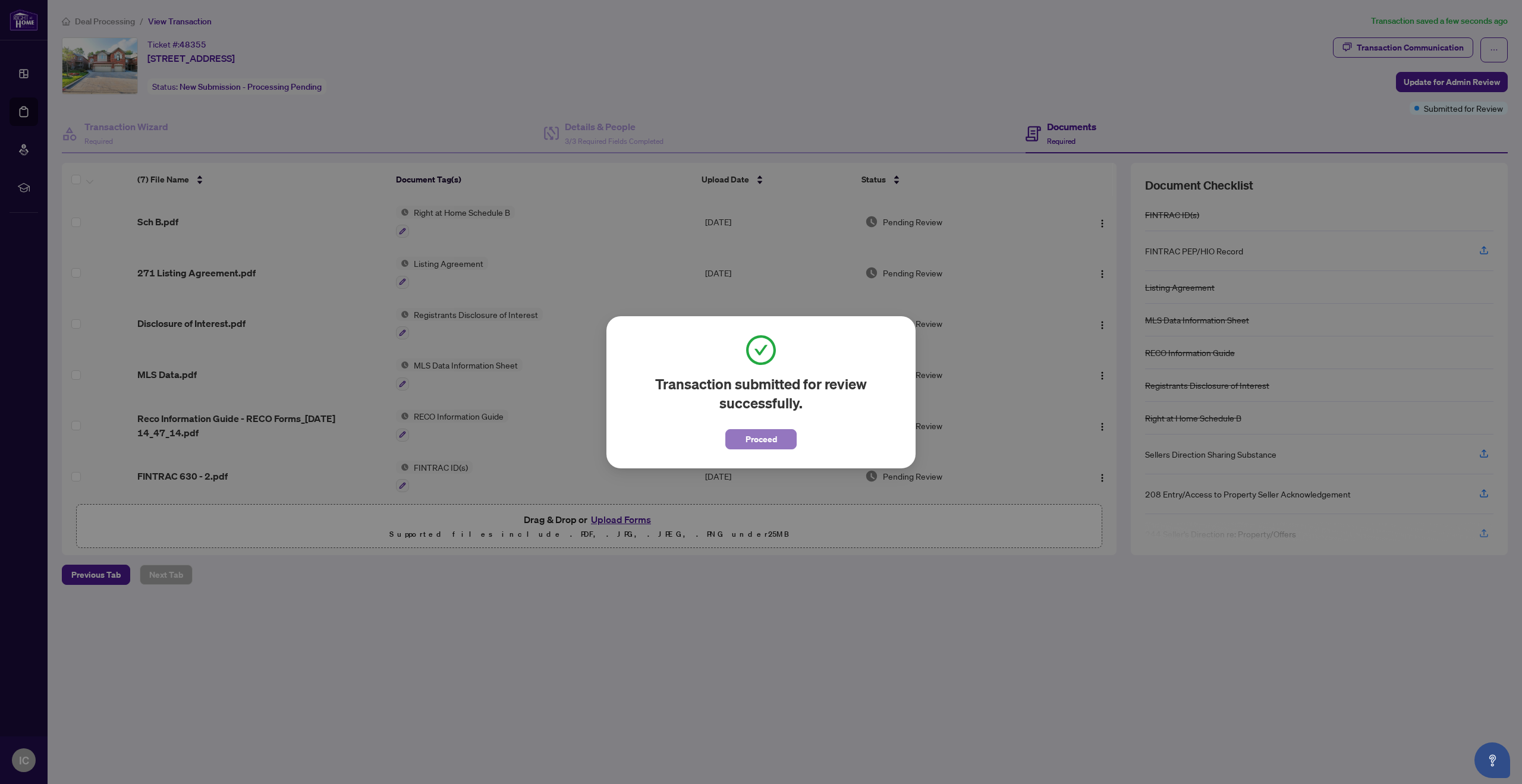
click at [762, 438] on span "Proceed" at bounding box center [761, 439] width 31 height 19
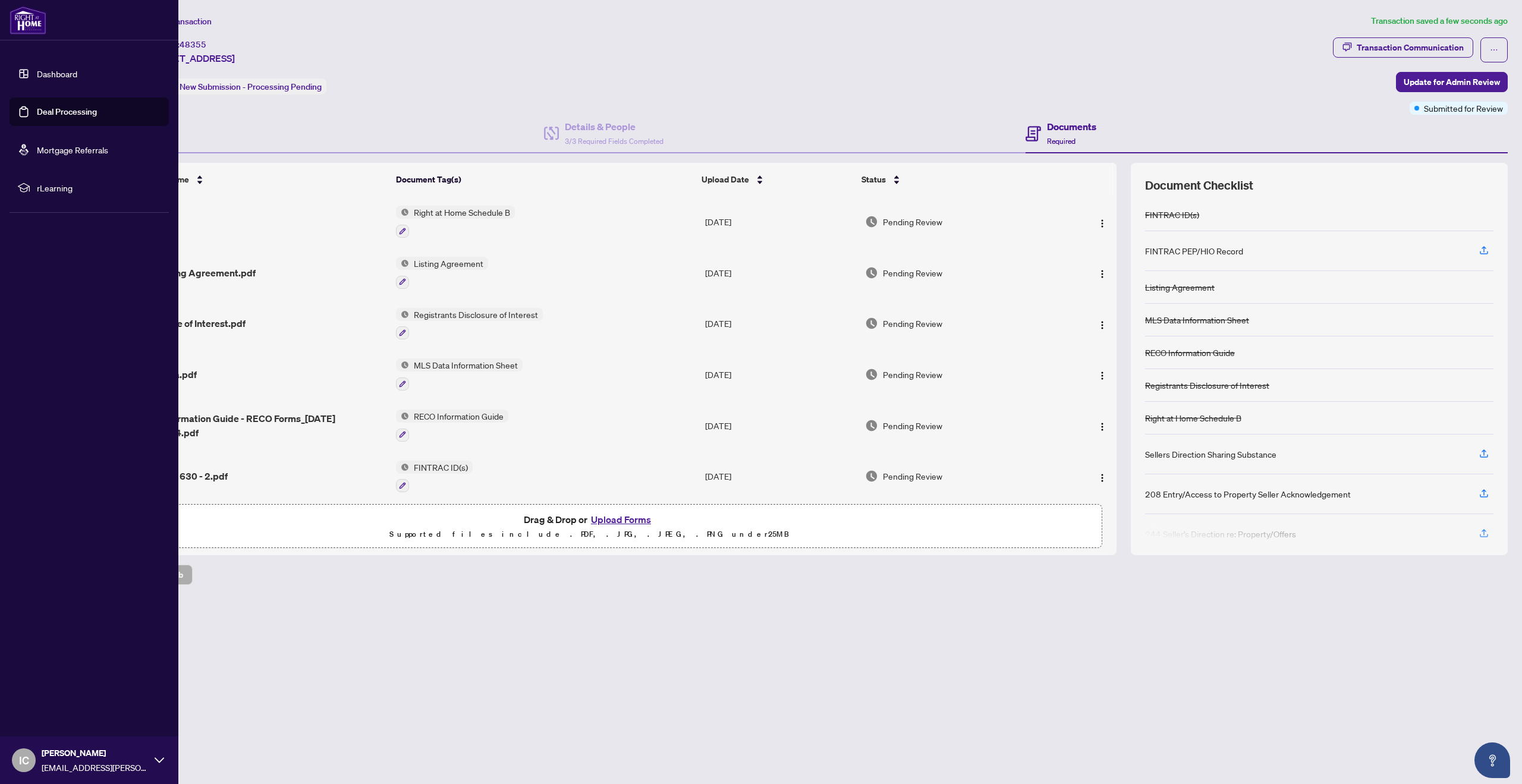
click at [152, 760] on div "IC [PERSON_NAME] [EMAIL_ADDRESS][PERSON_NAME][PERSON_NAME][DOMAIN_NAME]" at bounding box center [89, 760] width 179 height 48
click at [54, 695] on span "Logout" at bounding box center [48, 690] width 27 height 19
